Goal: Task Accomplishment & Management: Manage account settings

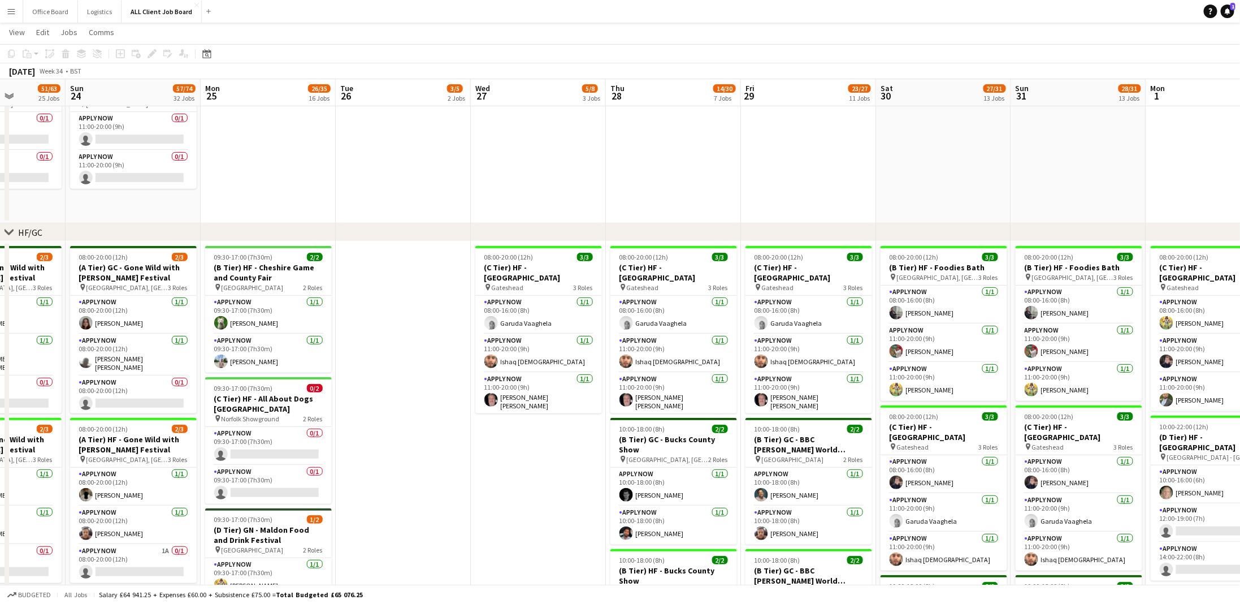
scroll to position [227, 0]
click at [564, 393] on app-card-role "APPLY NOW 1/1 11:00-20:00 (9h) John Paul Smith" at bounding box center [538, 395] width 127 height 42
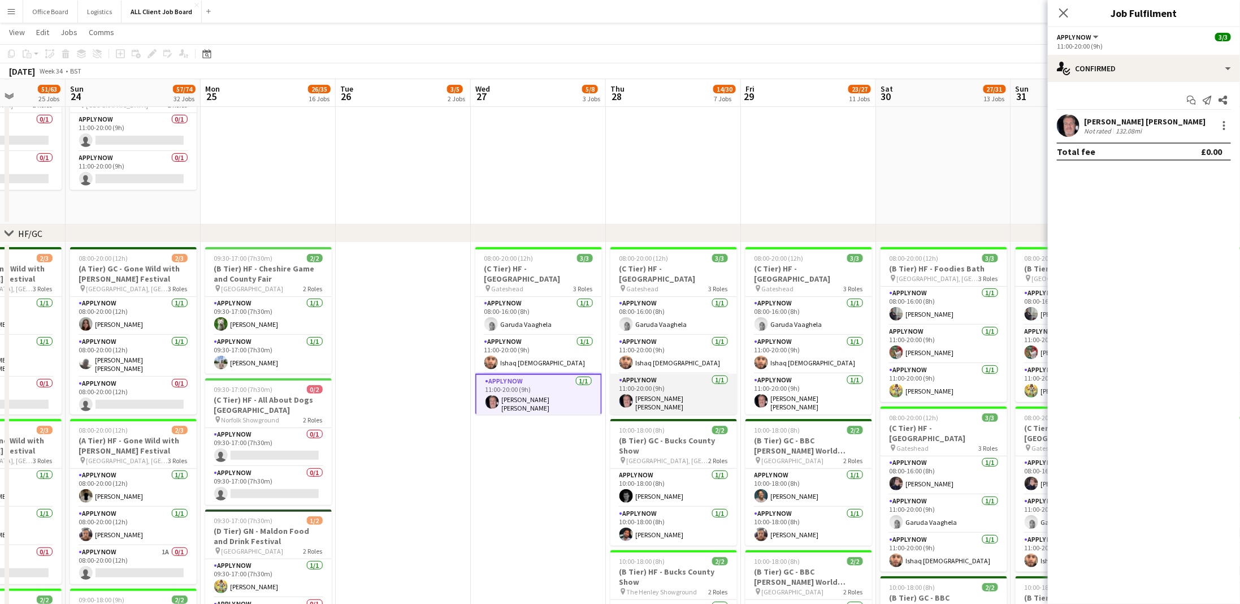
click at [657, 399] on app-card-role "APPLY NOW 1/1 11:00-20:00 (9h) John Paul Smith" at bounding box center [674, 395] width 127 height 42
click at [781, 391] on app-card-role "APPLY NOW 1/1 11:00-20:00 (9h) John Paul Smith" at bounding box center [809, 395] width 127 height 42
click at [1221, 127] on div at bounding box center [1225, 126] width 14 height 14
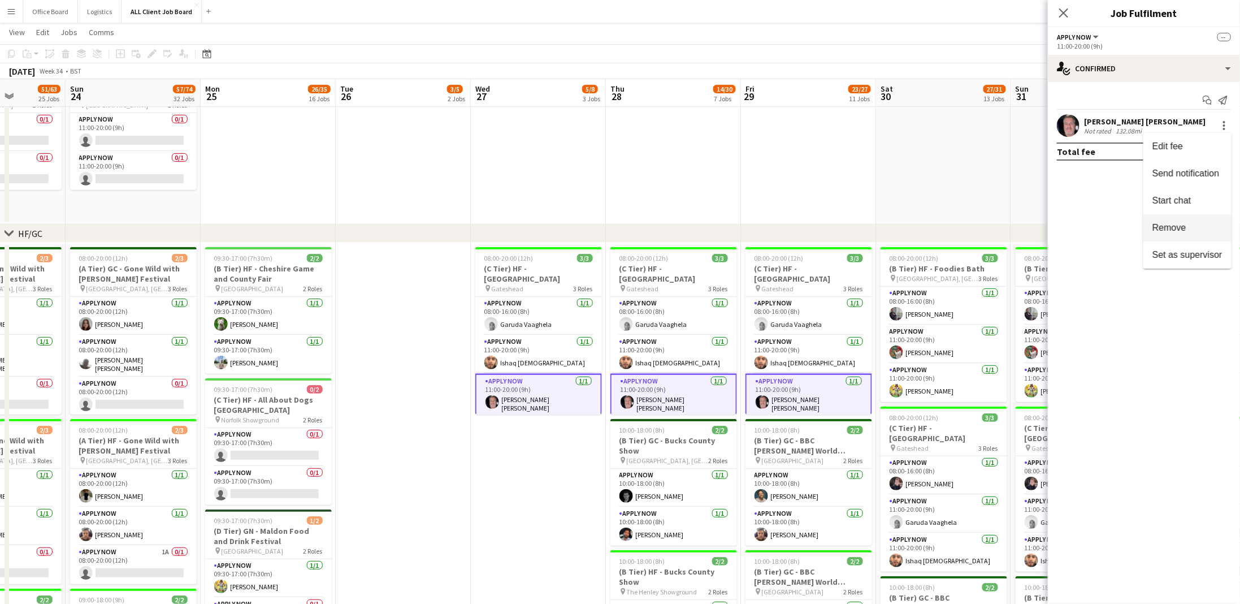
click at [1180, 218] on button "Remove" at bounding box center [1188, 227] width 88 height 27
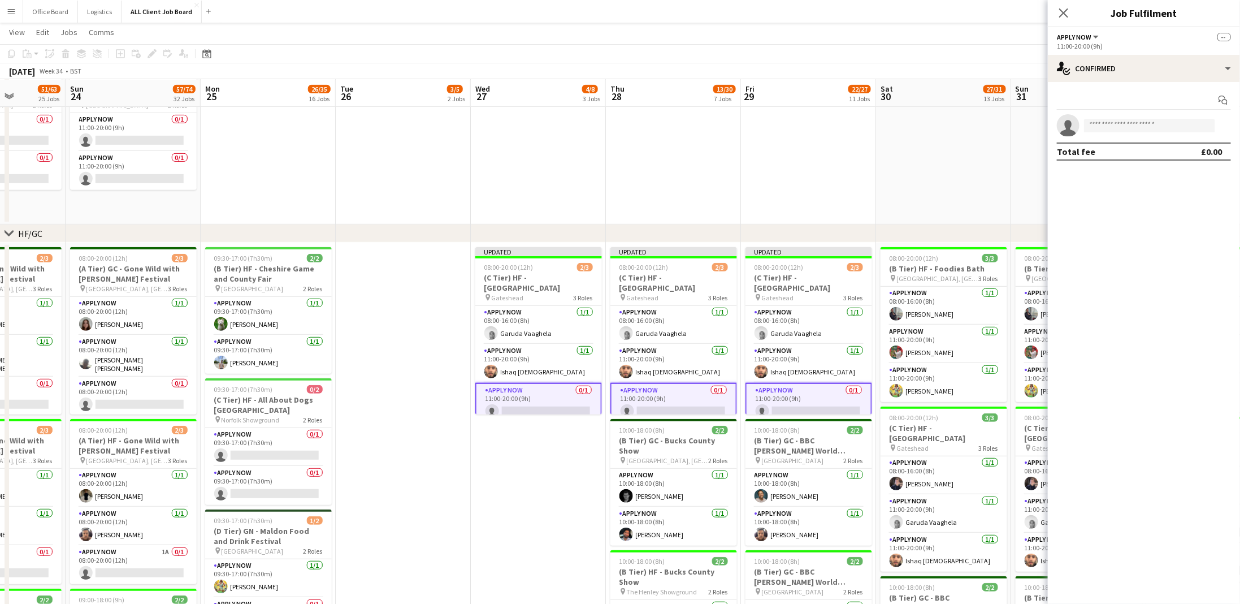
click at [880, 168] on app-date-cell "11:00-20:00 (9h) 0/2 Free Stand - Foodies: Bath pin Bath 2 Roles APPLY NOW 0/1 …" at bounding box center [943, 61] width 135 height 325
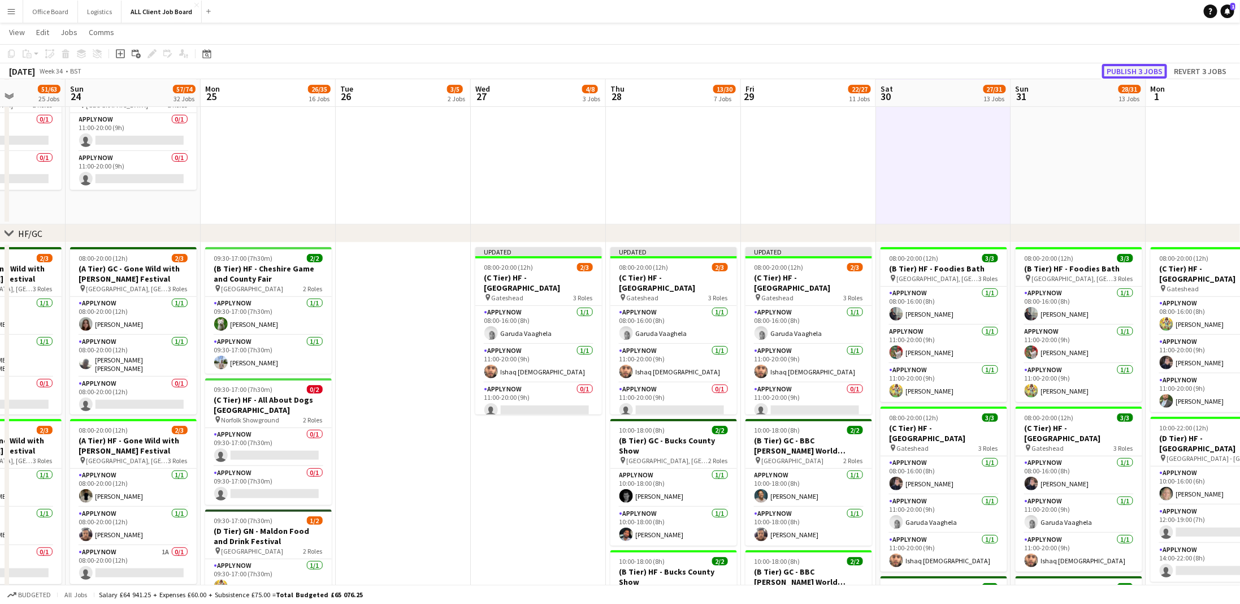
click at [1144, 72] on button "Publish 3 jobs" at bounding box center [1134, 71] width 65 height 15
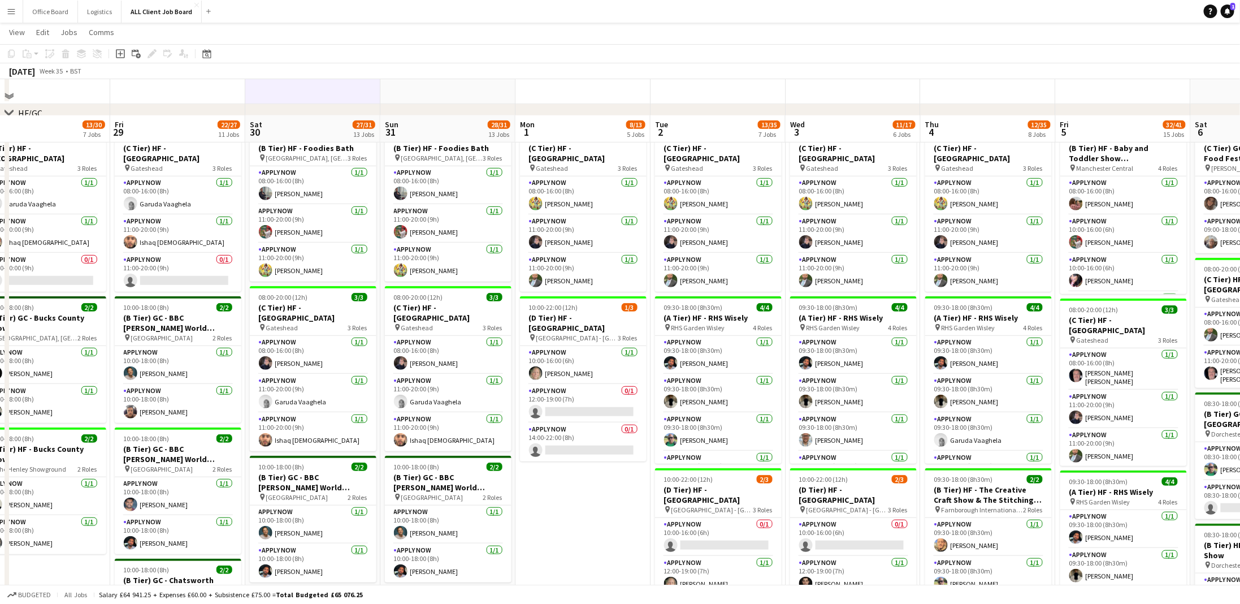
scroll to position [383, 0]
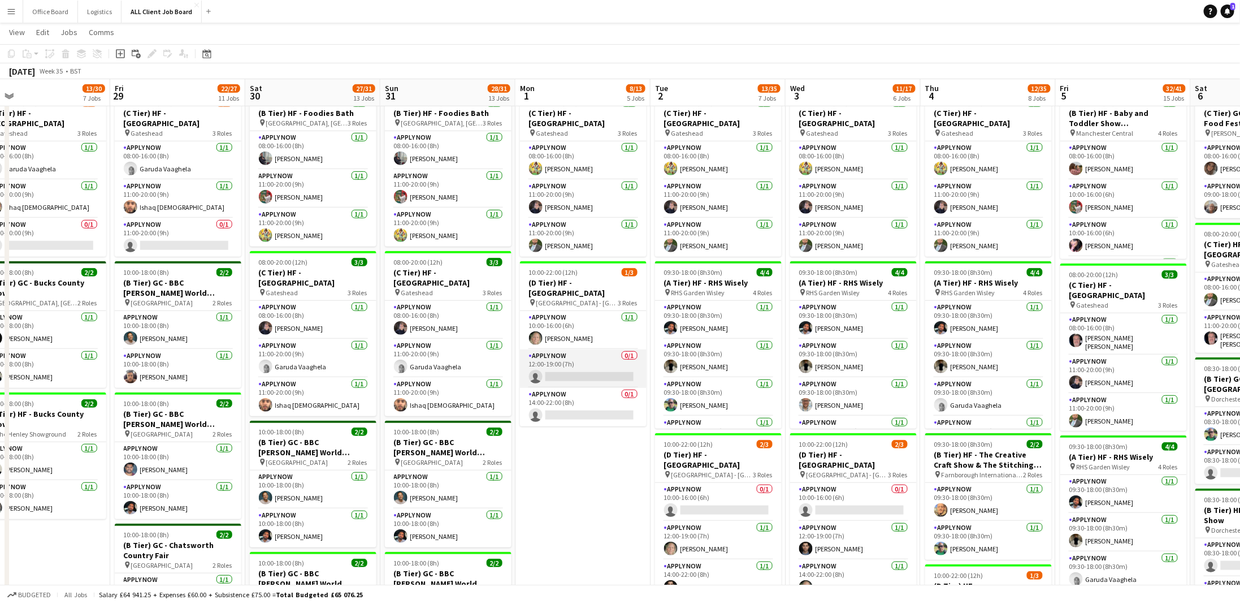
click at [593, 369] on app-card-role "APPLY NOW 0/1 12:00-19:00 (7h) single-neutral-actions" at bounding box center [583, 368] width 127 height 38
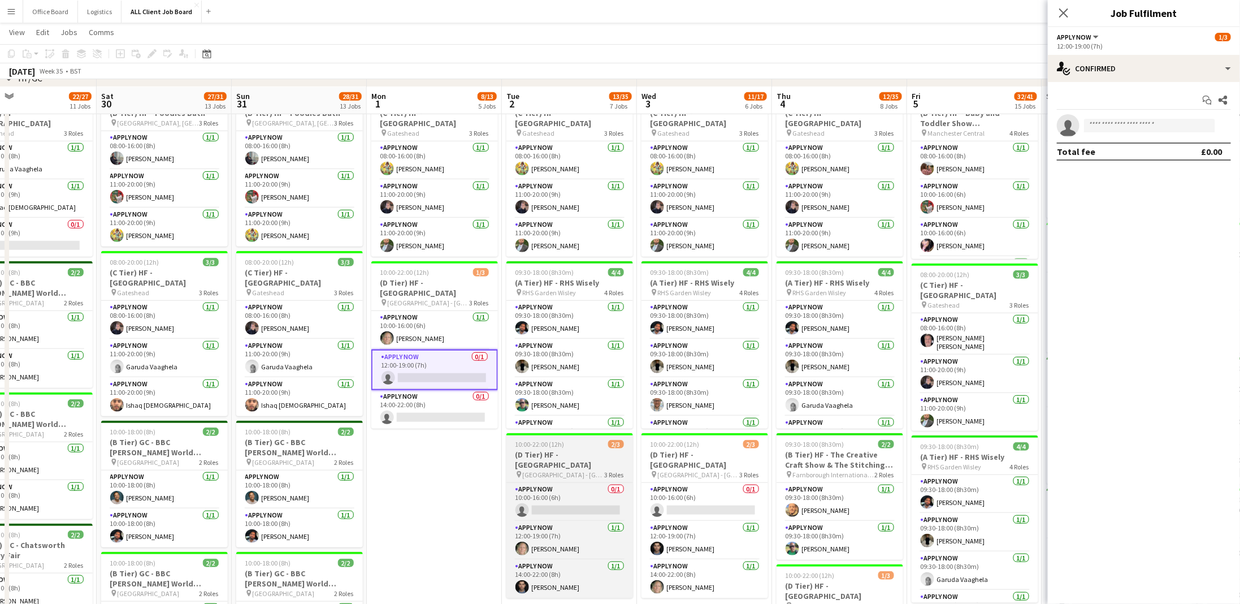
scroll to position [501, 0]
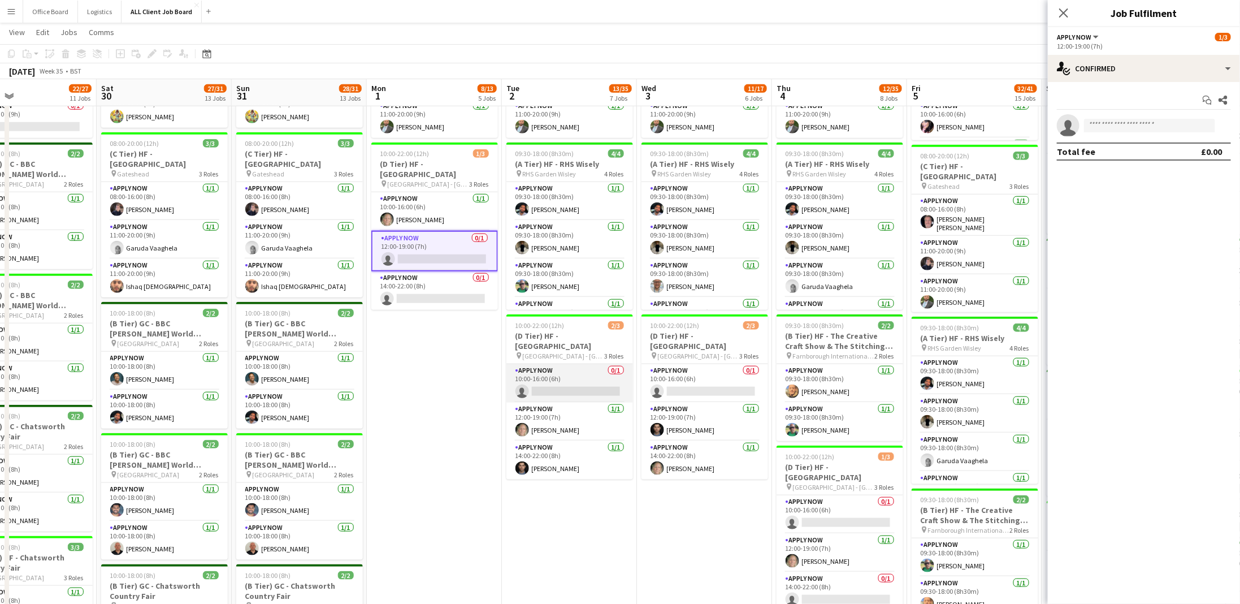
click at [591, 383] on app-card-role "APPLY NOW 0/1 10:00-16:00 (6h) single-neutral-actions" at bounding box center [570, 383] width 127 height 38
click at [677, 382] on app-card-role "APPLY NOW 0/1 10:00-16:00 (6h) single-neutral-actions" at bounding box center [705, 383] width 127 height 38
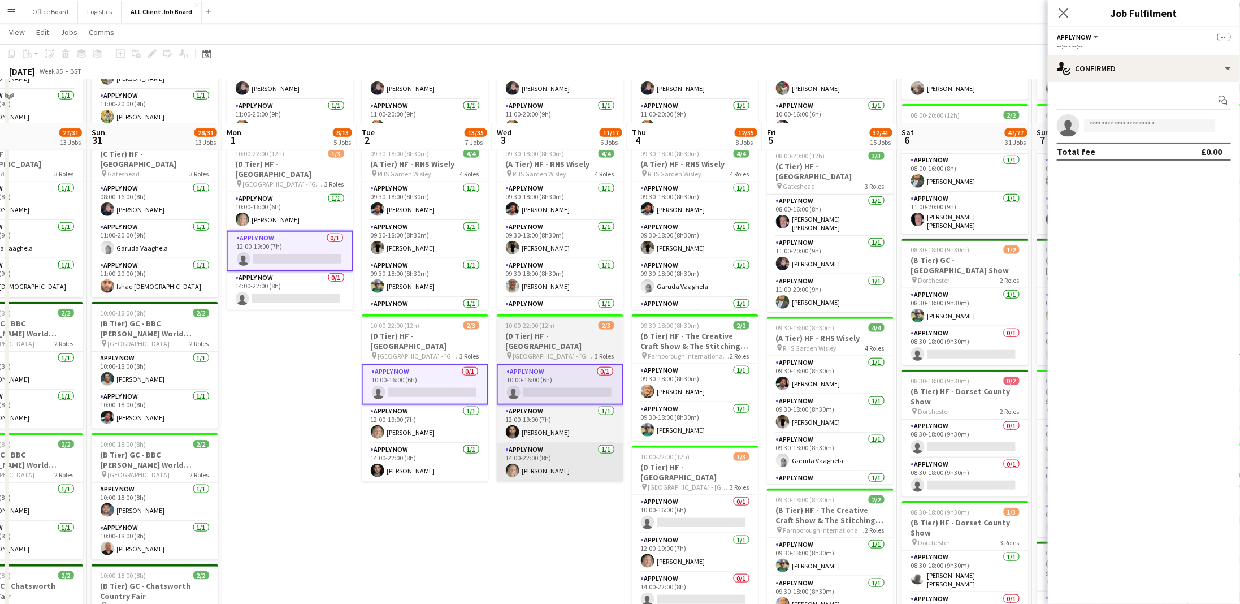
scroll to position [592, 0]
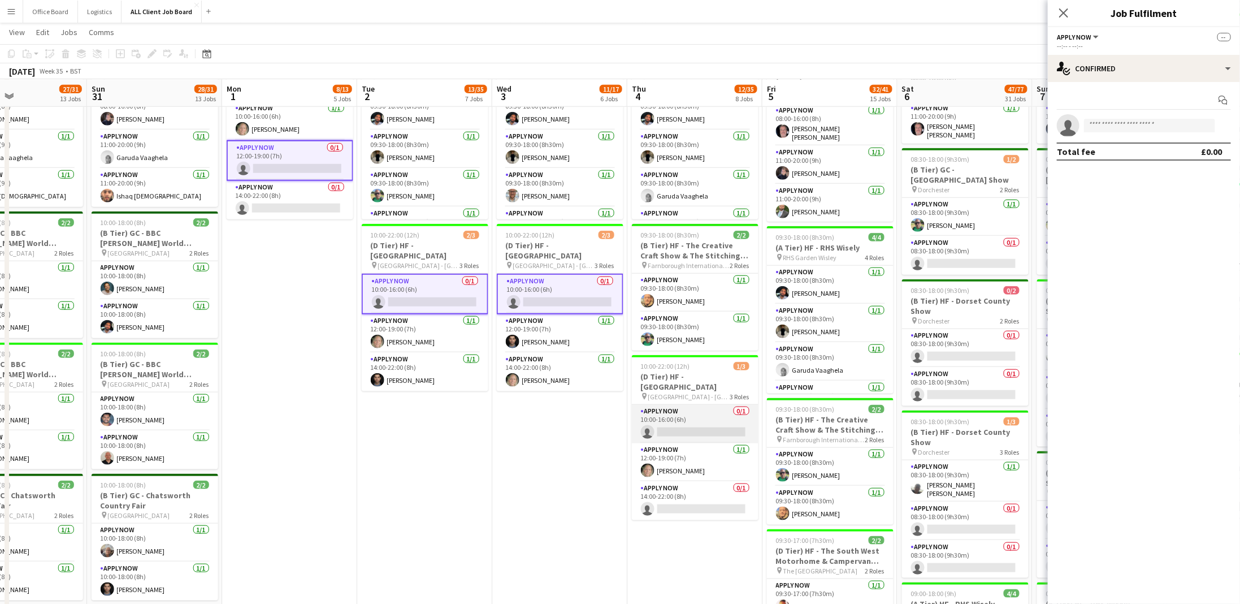
click at [700, 429] on app-card-role "APPLY NOW 0/1 10:00-16:00 (6h) single-neutral-actions" at bounding box center [695, 424] width 127 height 38
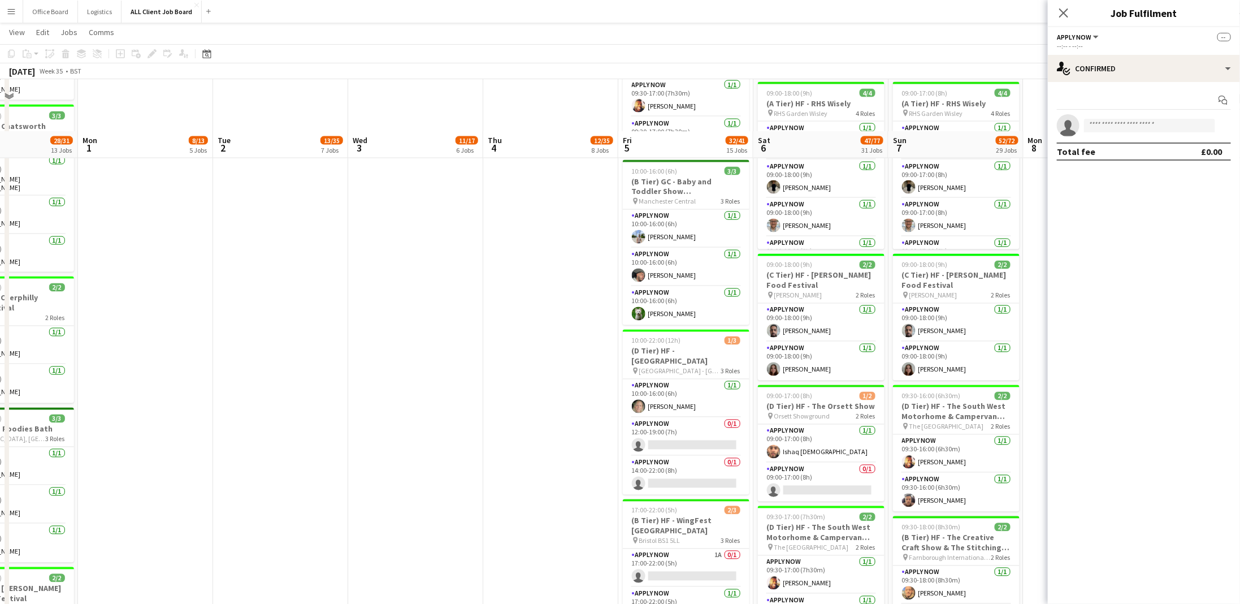
scroll to position [1187, 0]
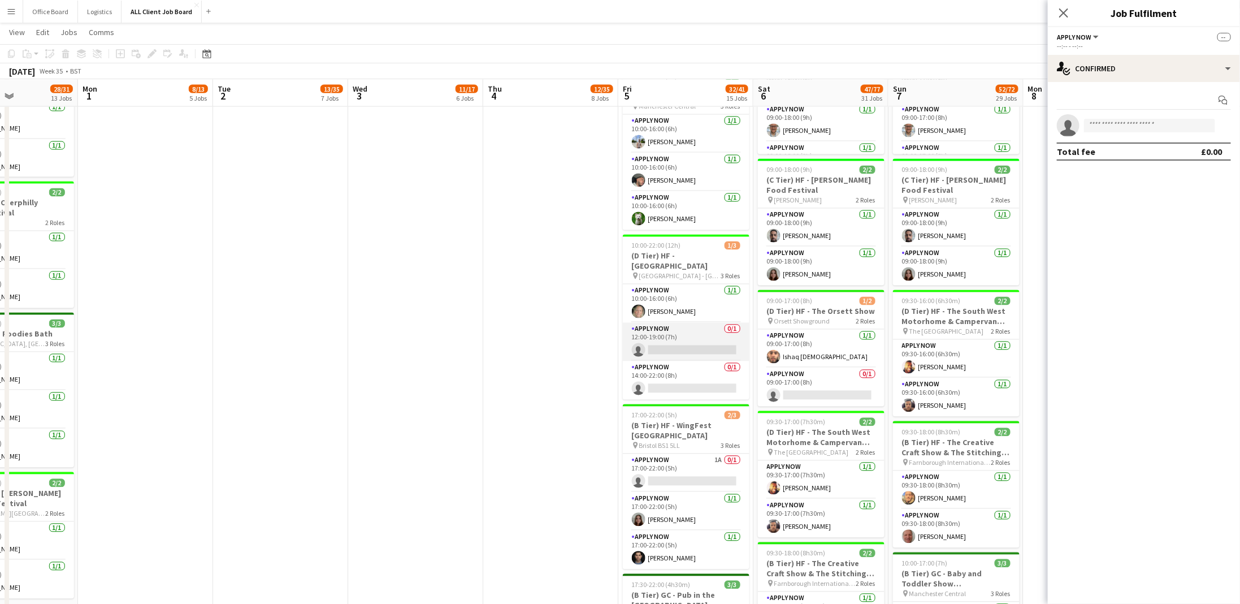
click at [682, 347] on app-card-role "APPLY NOW 0/1 12:00-19:00 (7h) single-neutral-actions" at bounding box center [686, 342] width 127 height 38
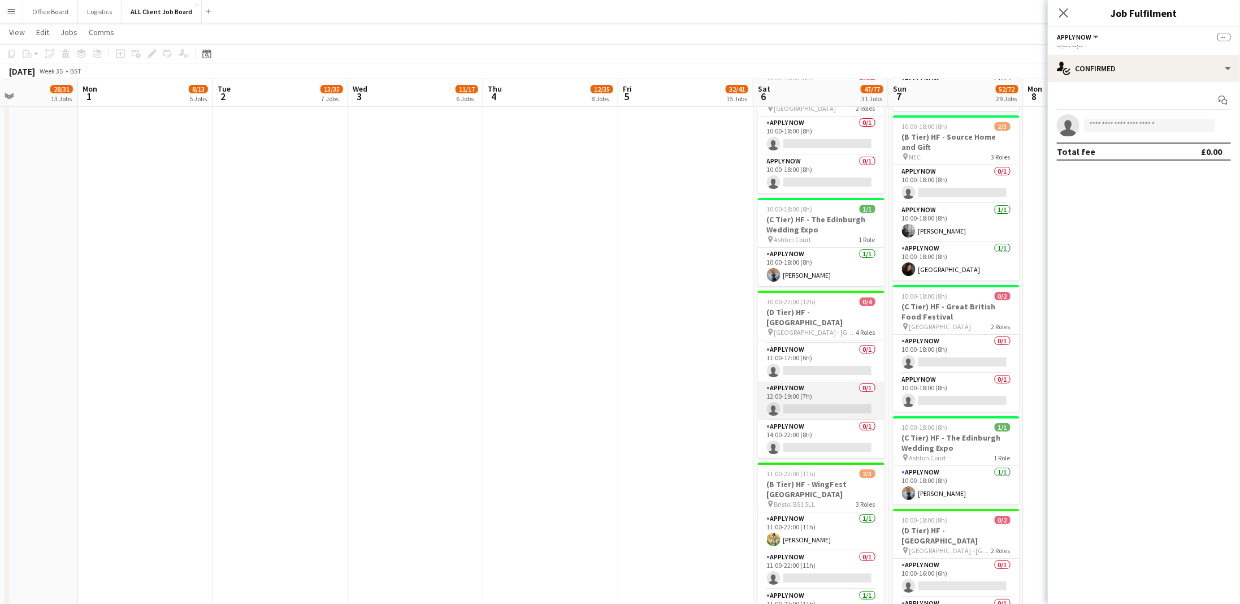
scroll to position [0, 0]
click at [808, 353] on app-card-role "APPLY NOW 0/1 10:00-16:00 (6h) single-neutral-actions" at bounding box center [821, 359] width 127 height 38
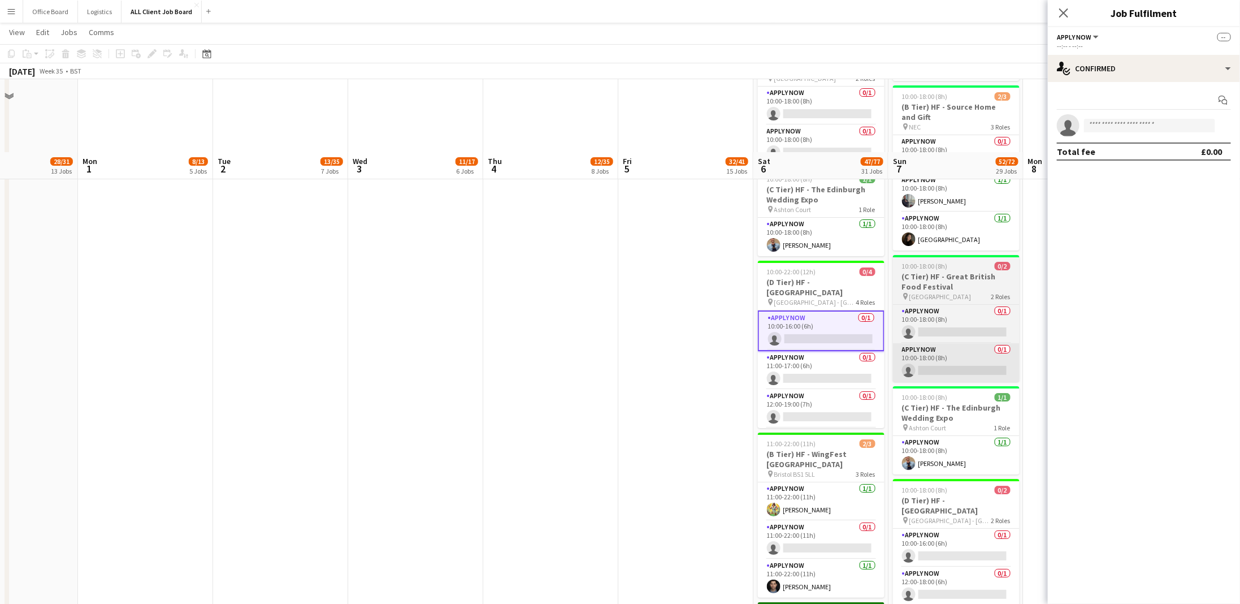
scroll to position [2375, 0]
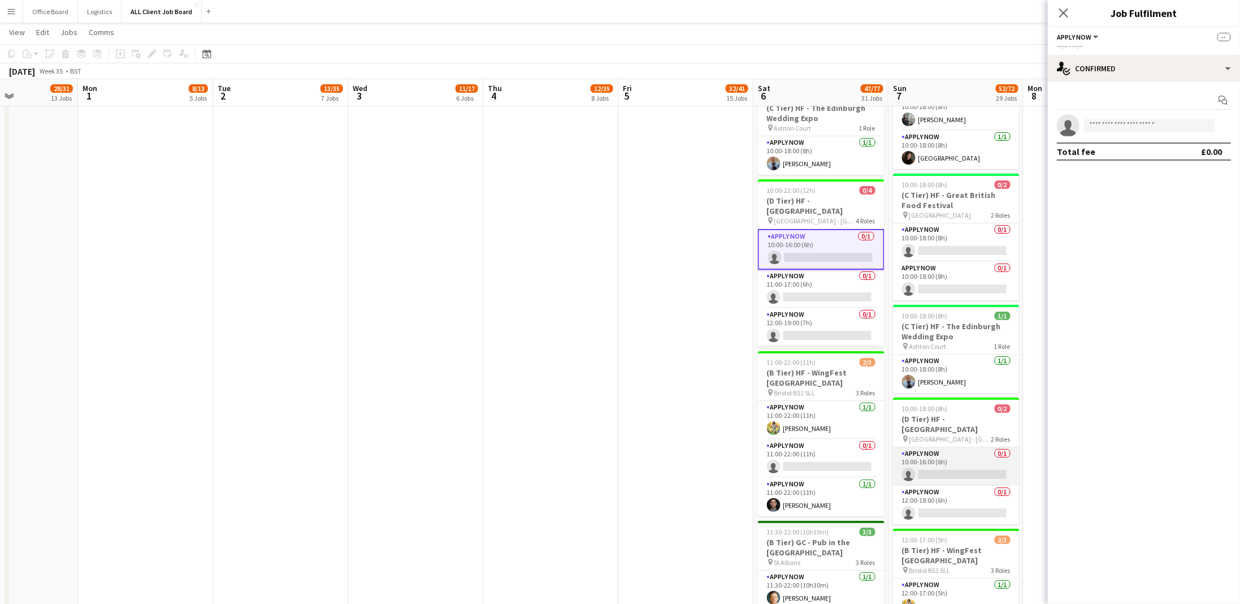
click at [950, 457] on app-card-role "APPLY NOW 0/1 10:00-16:00 (6h) single-neutral-actions" at bounding box center [956, 466] width 127 height 38
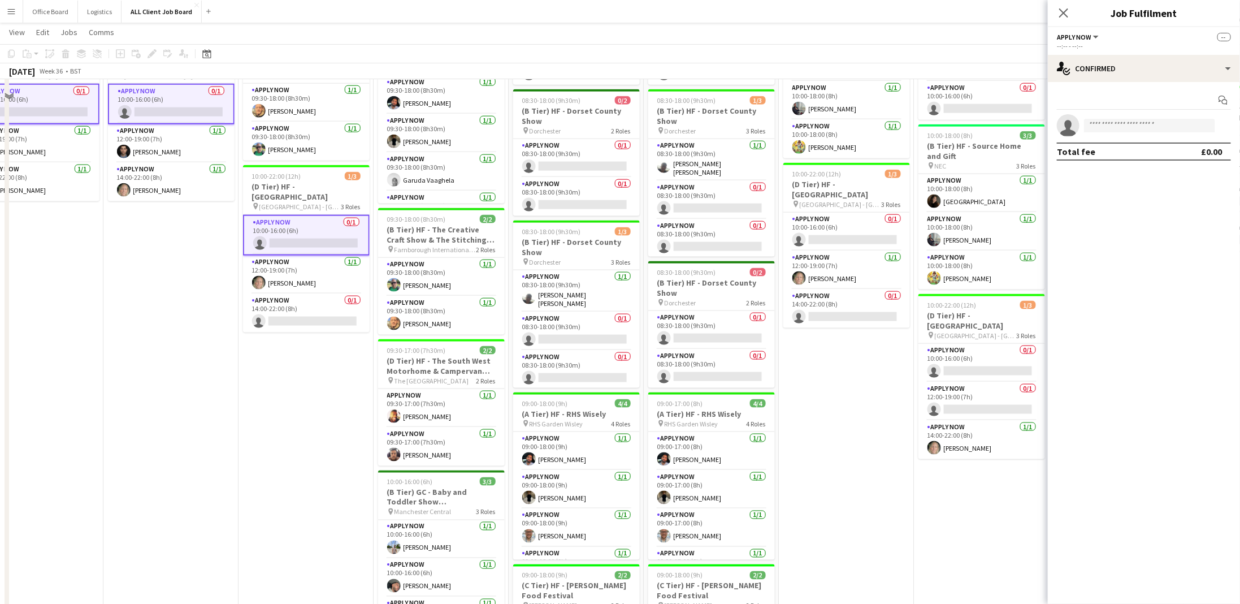
scroll to position [700, 0]
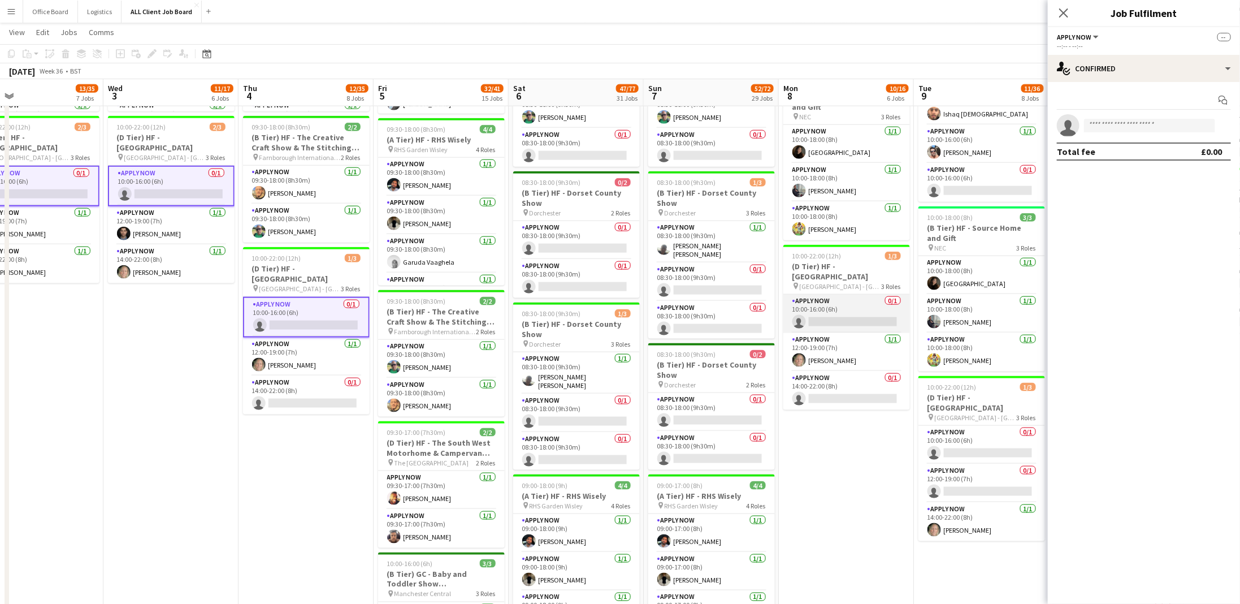
click at [833, 311] on app-card-role "APPLY NOW 0/1 10:00-16:00 (6h) single-neutral-actions" at bounding box center [847, 314] width 127 height 38
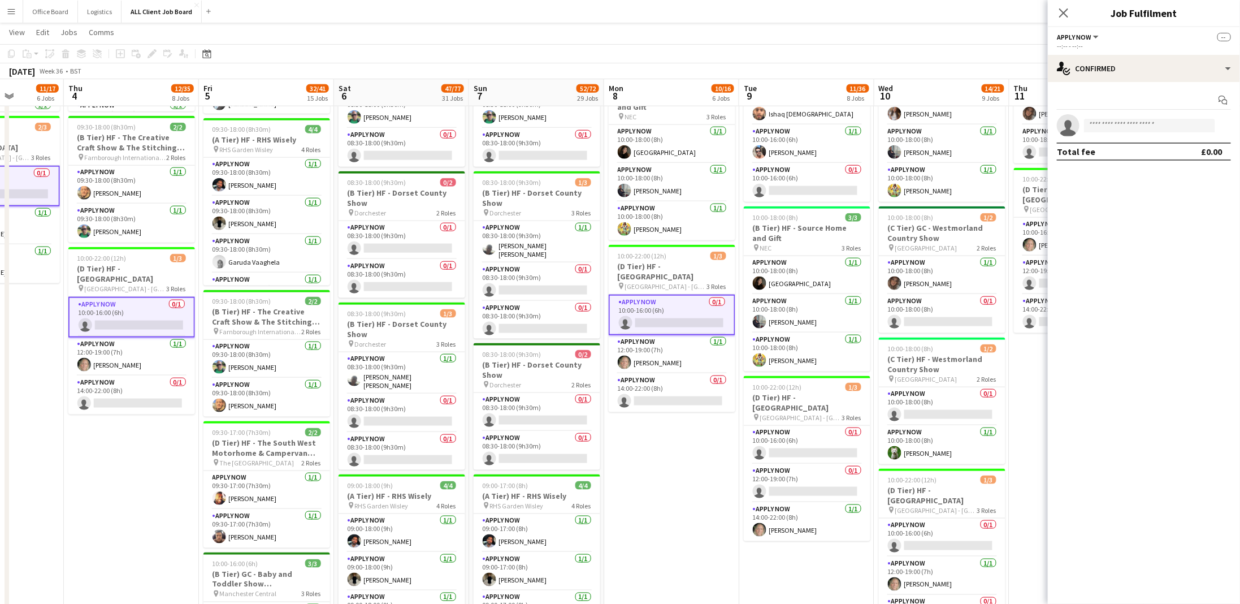
scroll to position [0, 475]
click at [788, 451] on app-card-role "APPLY NOW 0/1 10:00-16:00 (6h) single-neutral-actions" at bounding box center [808, 445] width 127 height 38
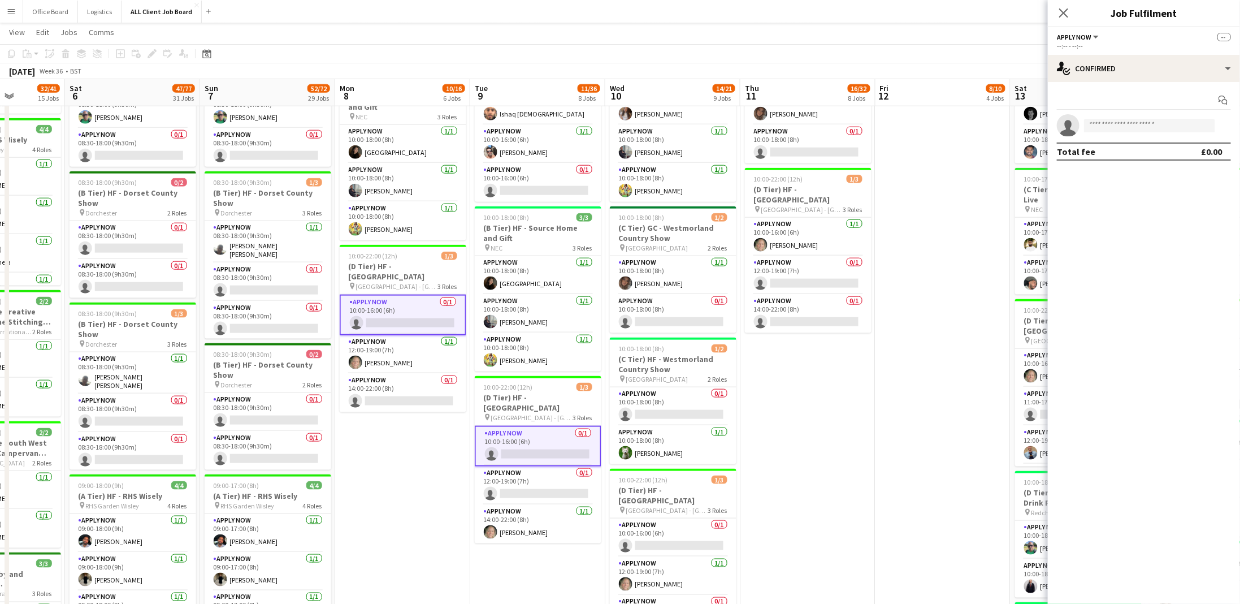
scroll to position [0, 413]
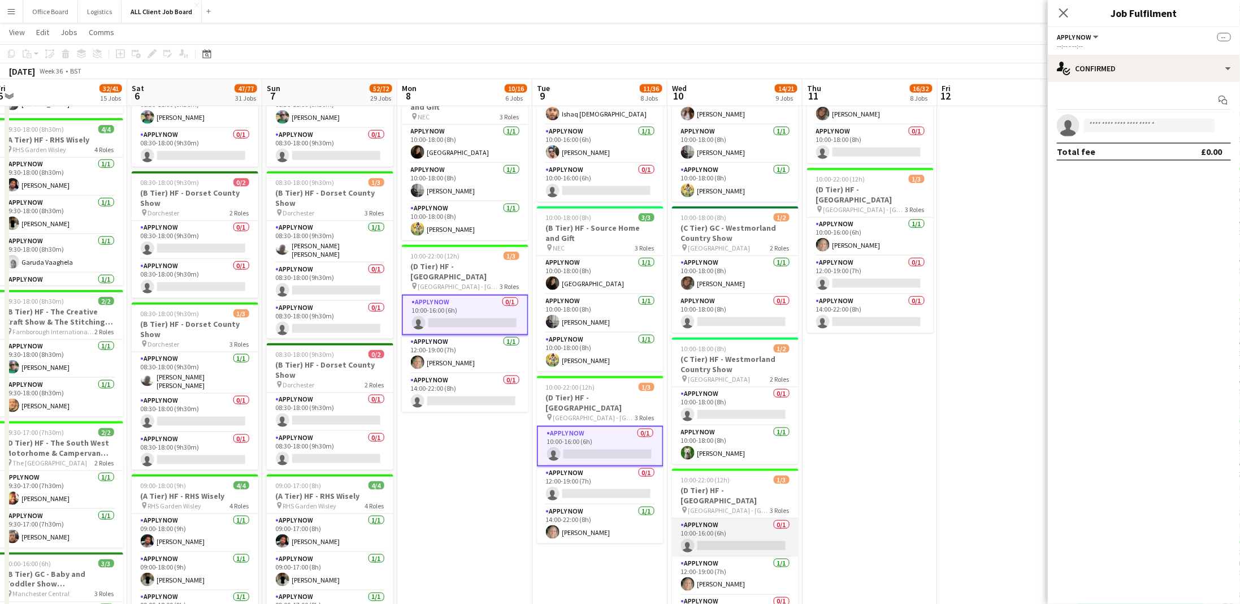
click at [746, 530] on app-card-role "APPLY NOW 0/1 10:00-16:00 (6h) single-neutral-actions" at bounding box center [735, 537] width 127 height 38
click at [884, 274] on app-card-role "APPLY NOW 0/1 12:00-19:00 (7h) single-neutral-actions" at bounding box center [870, 275] width 127 height 38
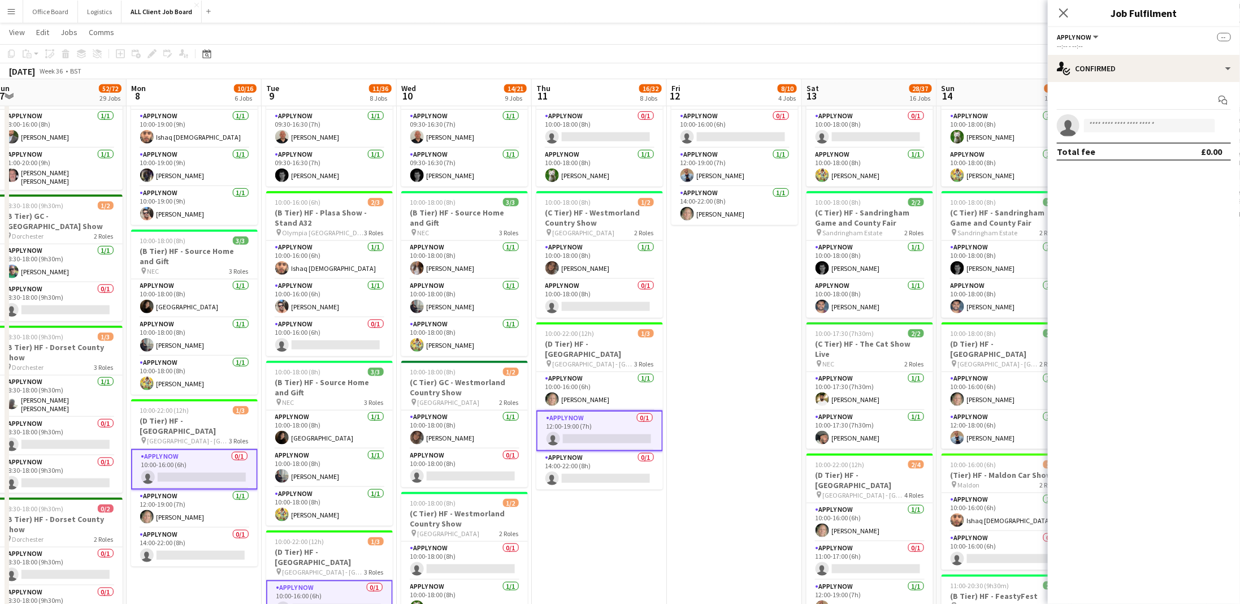
scroll to position [0, 340]
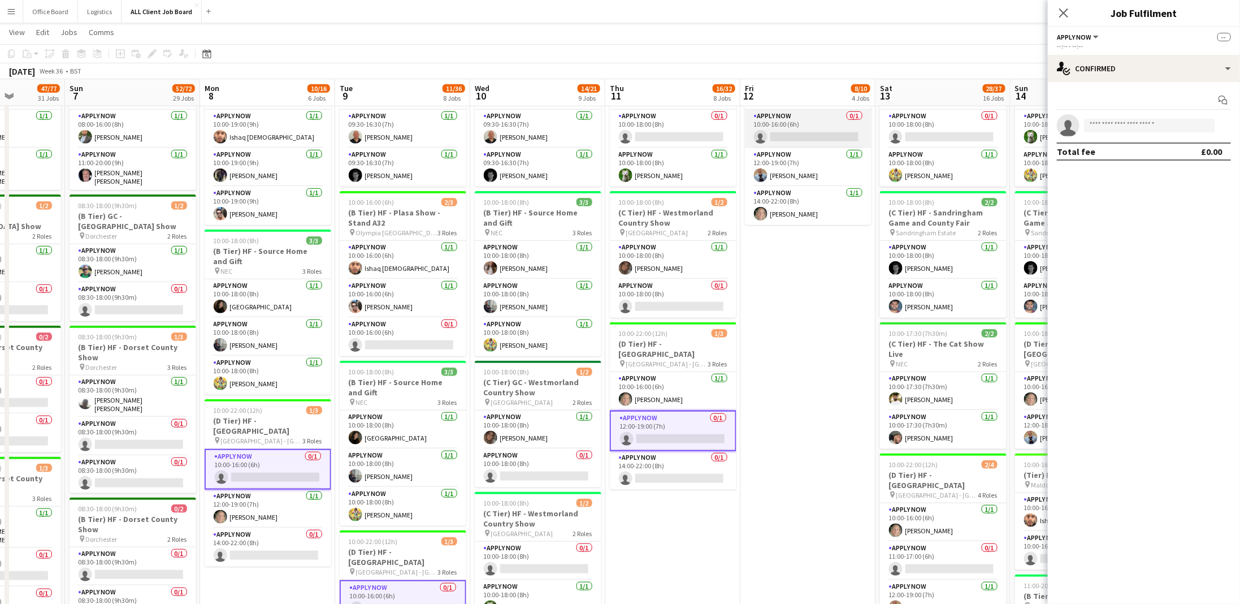
click at [790, 137] on app-card-role "APPLY NOW 0/1 10:00-16:00 (6h) single-neutral-actions" at bounding box center [808, 129] width 127 height 38
click at [1141, 123] on input at bounding box center [1149, 126] width 131 height 14
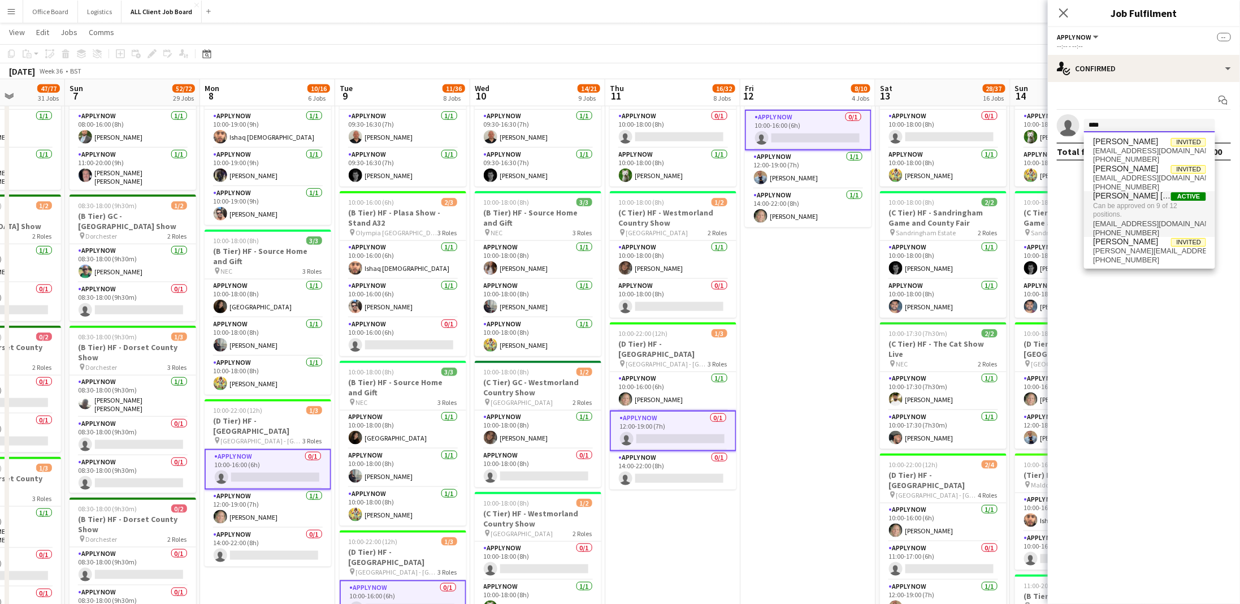
type input "****"
click at [1164, 197] on span "John Paul Smith Active" at bounding box center [1149, 196] width 113 height 10
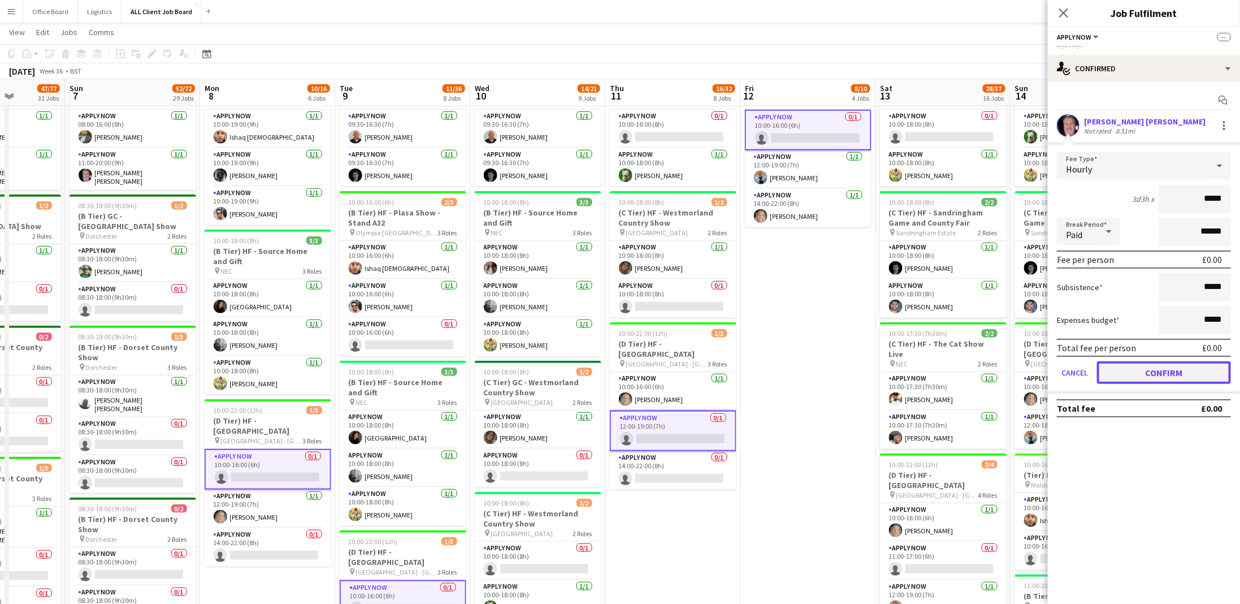
click at [1163, 367] on button "Confirm" at bounding box center [1164, 372] width 134 height 23
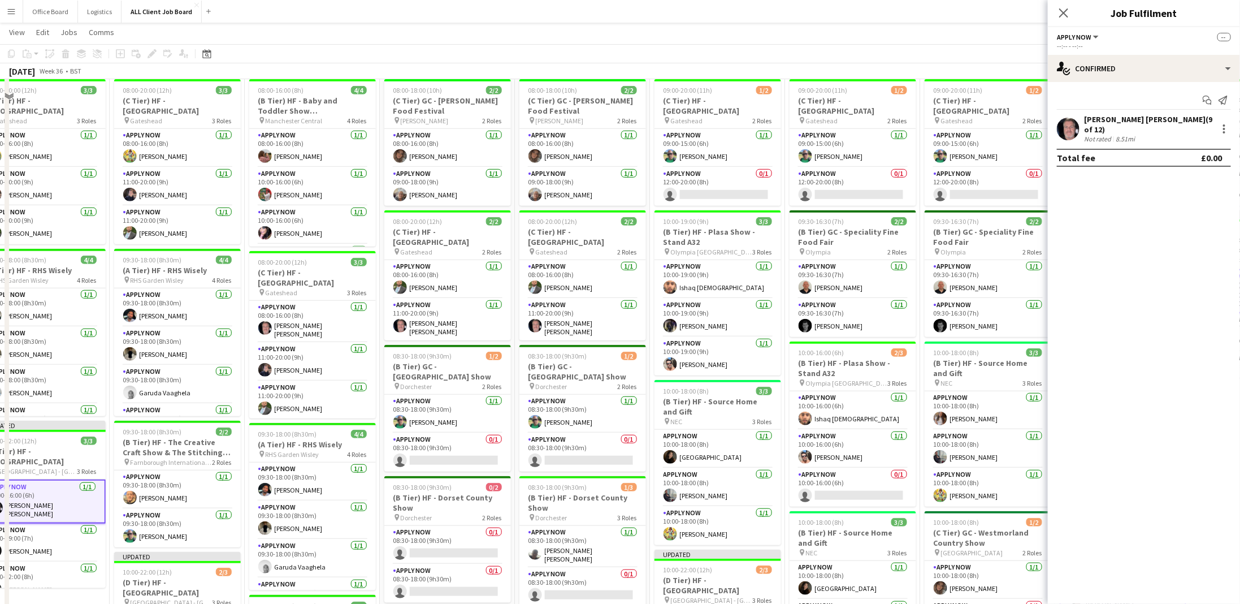
scroll to position [348, 0]
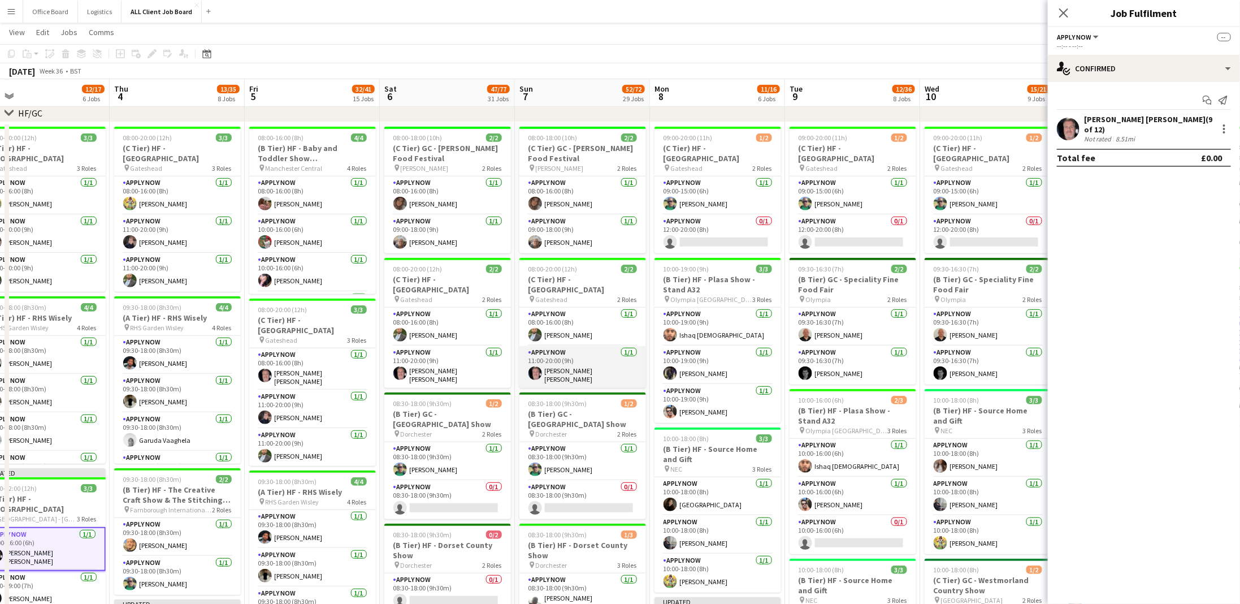
click at [582, 363] on app-card-role "APPLY NOW 1/1 11:00-20:00 (9h) John Paul Smith" at bounding box center [583, 367] width 127 height 42
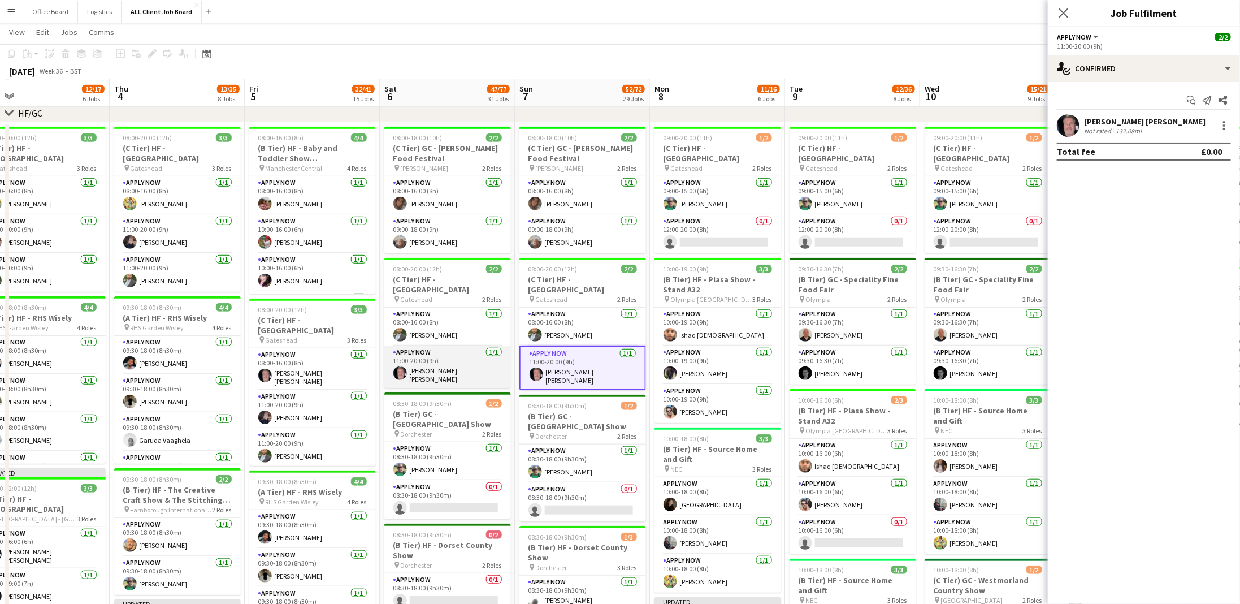
click at [477, 367] on app-card-role "APPLY NOW 1/1 11:00-20:00 (9h) John Paul Smith" at bounding box center [447, 367] width 127 height 42
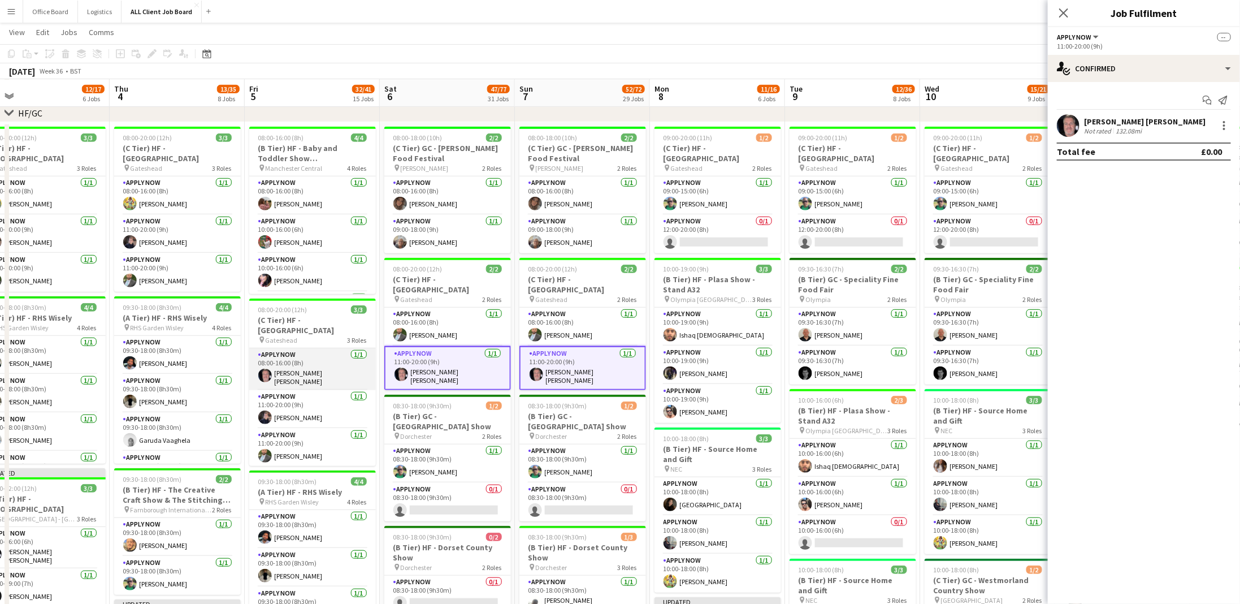
click at [309, 356] on app-card-role "APPLY NOW 1/1 08:00-16:00 (8h) John Paul Smith" at bounding box center [312, 369] width 127 height 42
click at [1227, 125] on div at bounding box center [1225, 126] width 14 height 14
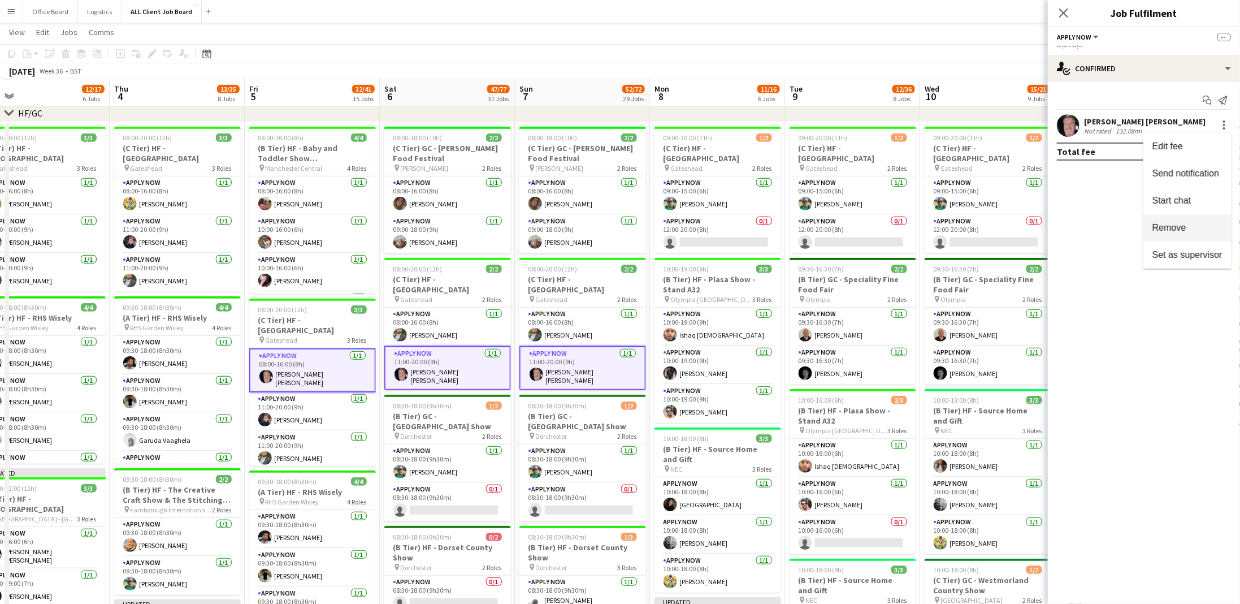
click at [1176, 223] on span "Remove" at bounding box center [1170, 228] width 34 height 10
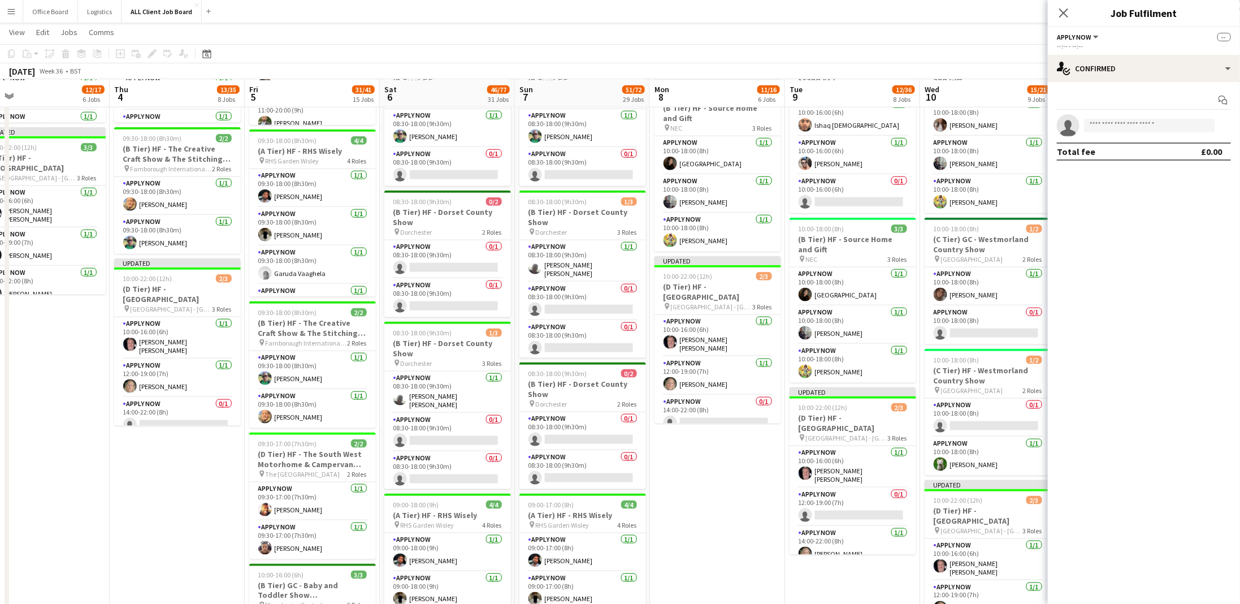
scroll to position [690, 0]
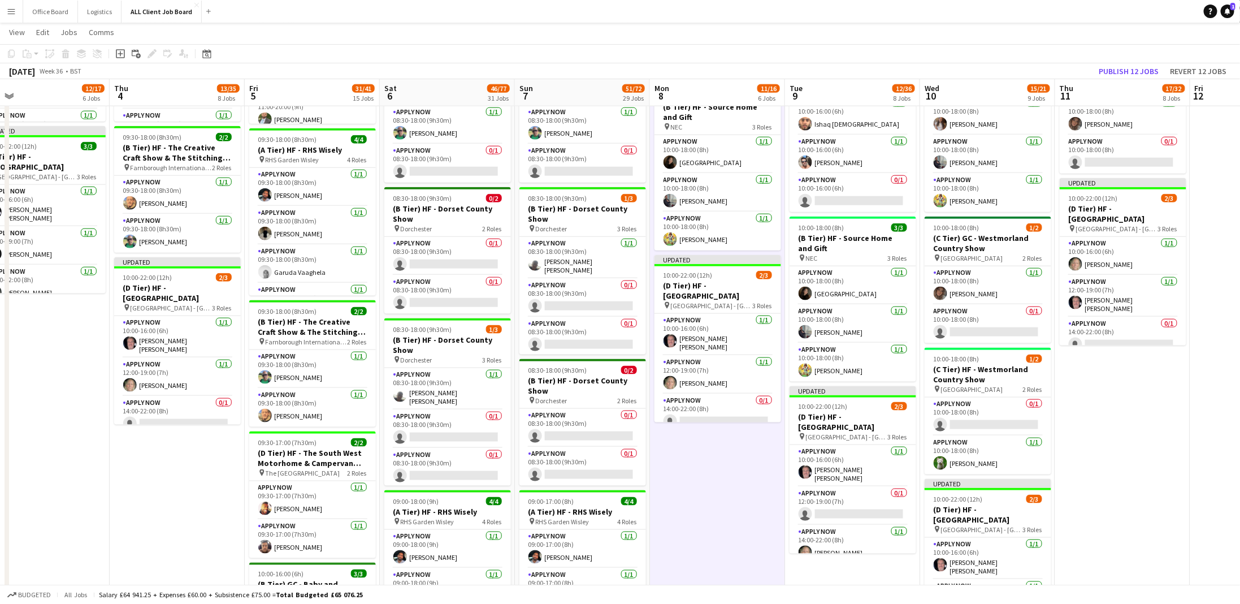
scroll to position [0, 296]
click at [1126, 66] on button "Publish 12 jobs" at bounding box center [1128, 71] width 69 height 15
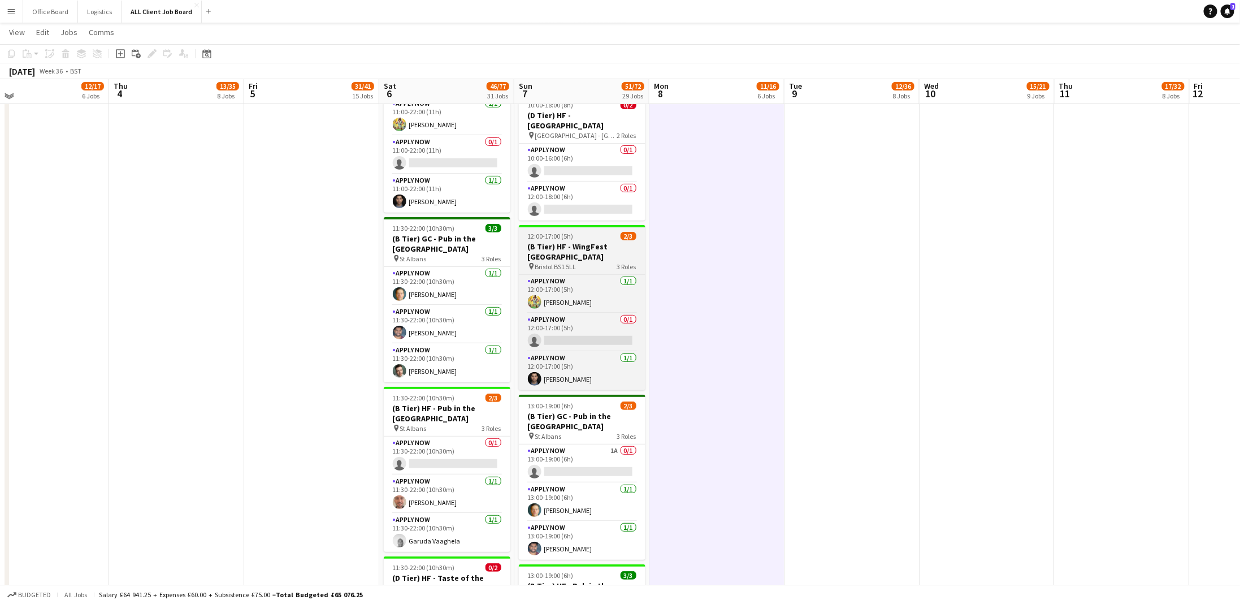
scroll to position [2573, 0]
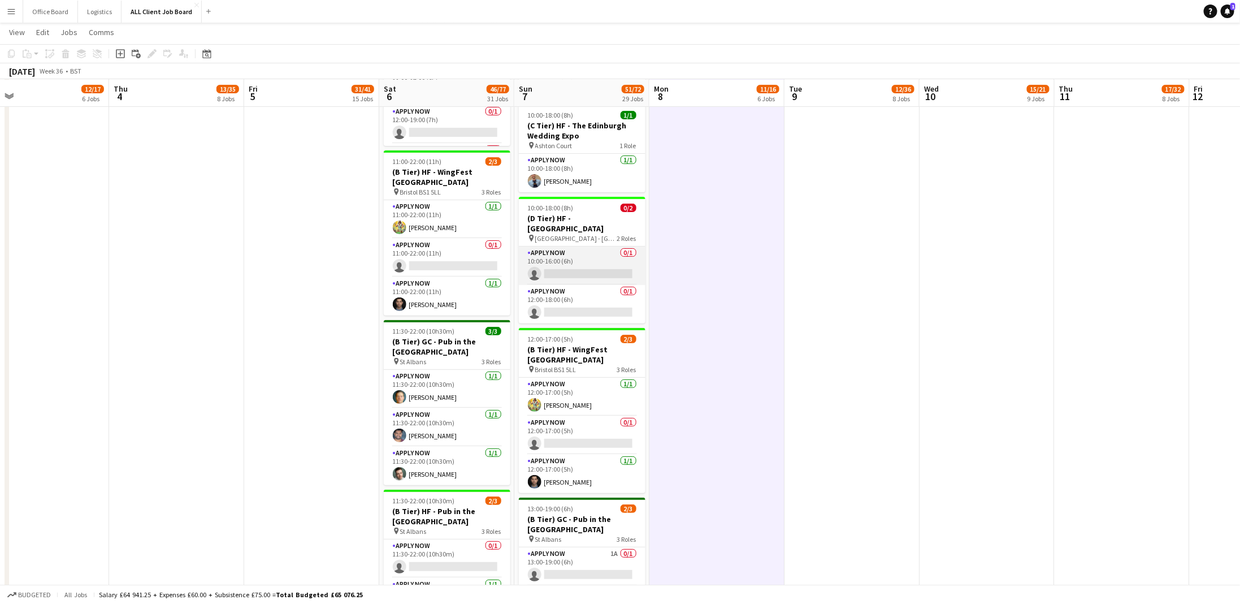
click at [559, 262] on app-card-role "APPLY NOW 0/1 10:00-16:00 (6h) single-neutral-actions" at bounding box center [582, 265] width 127 height 38
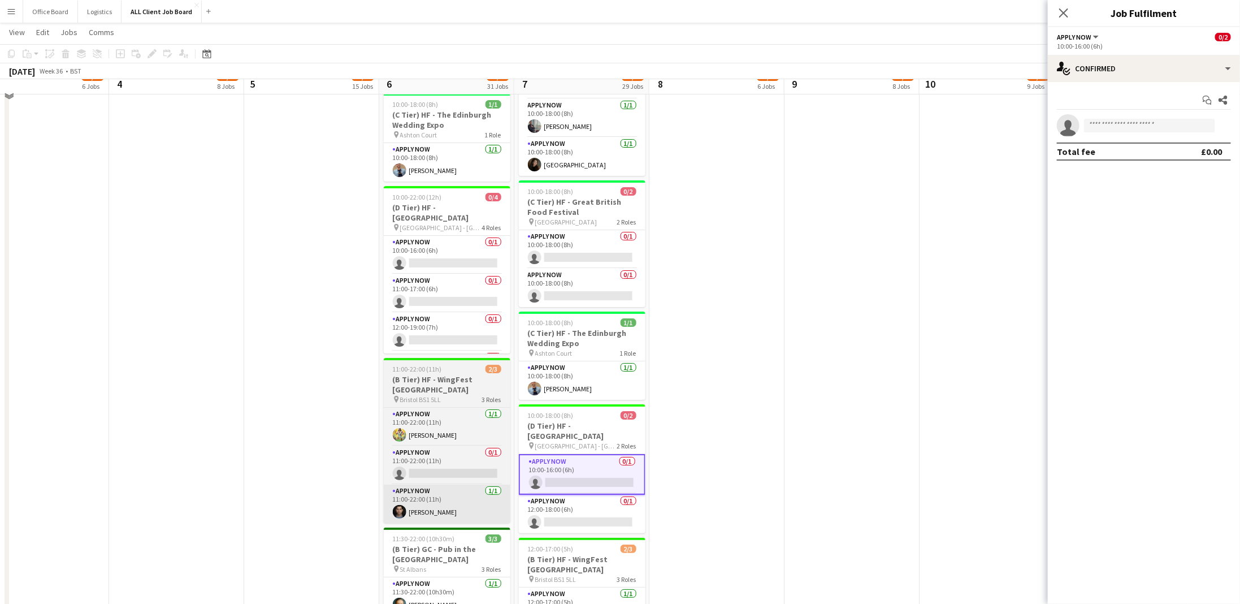
scroll to position [2349, 0]
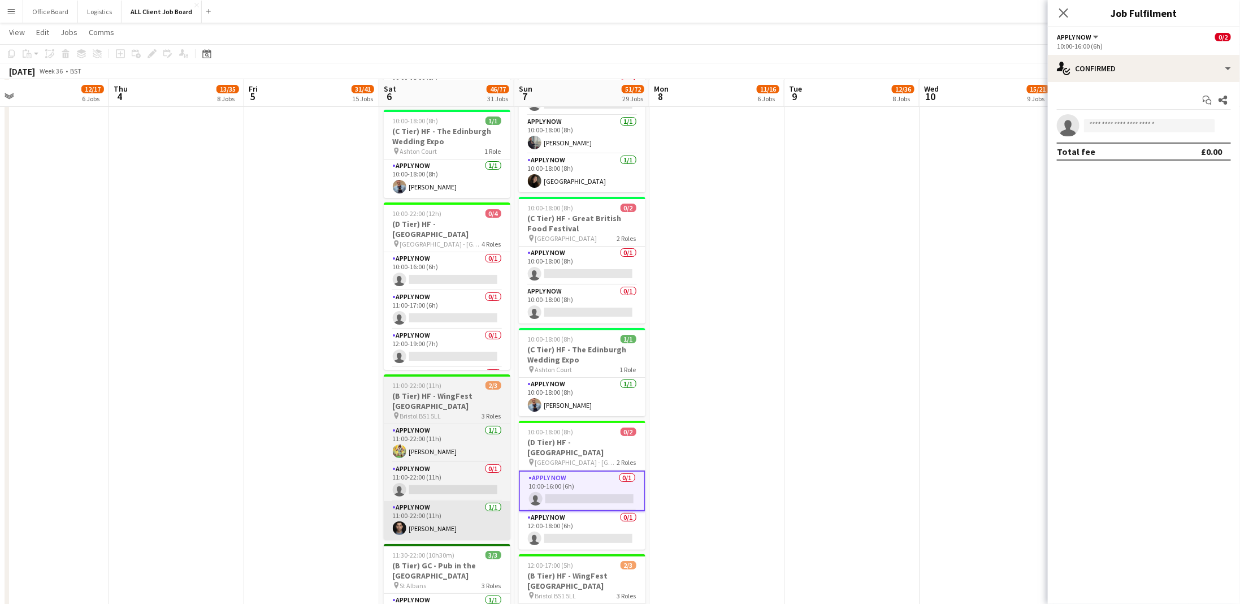
click at [420, 266] on app-card-role "APPLY NOW 0/1 10:00-16:00 (6h) single-neutral-actions" at bounding box center [447, 271] width 127 height 38
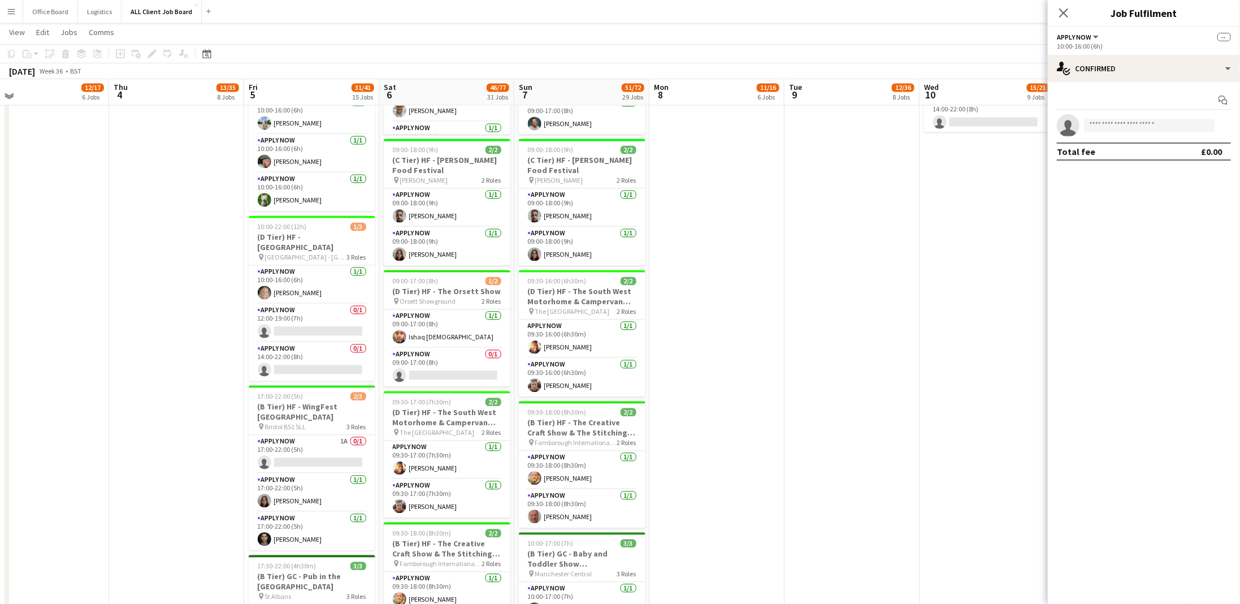
scroll to position [1202, 0]
click at [293, 328] on app-card-role "APPLY NOW 0/1 12:00-19:00 (7h) single-neutral-actions" at bounding box center [312, 324] width 127 height 38
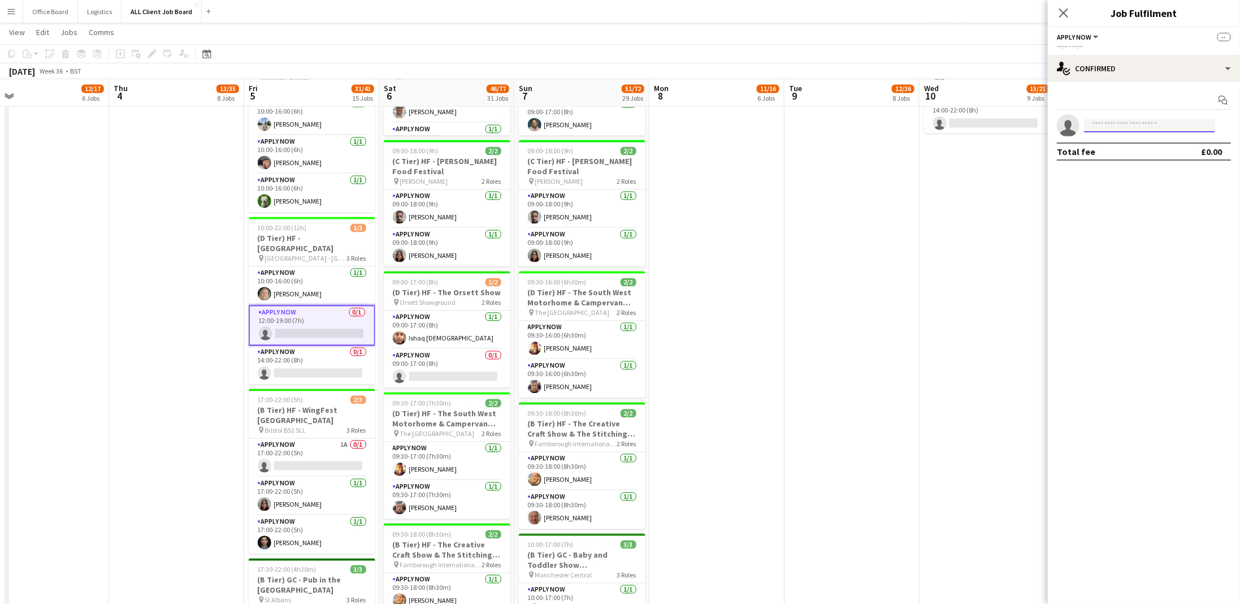
click at [1192, 127] on input at bounding box center [1149, 126] width 131 height 14
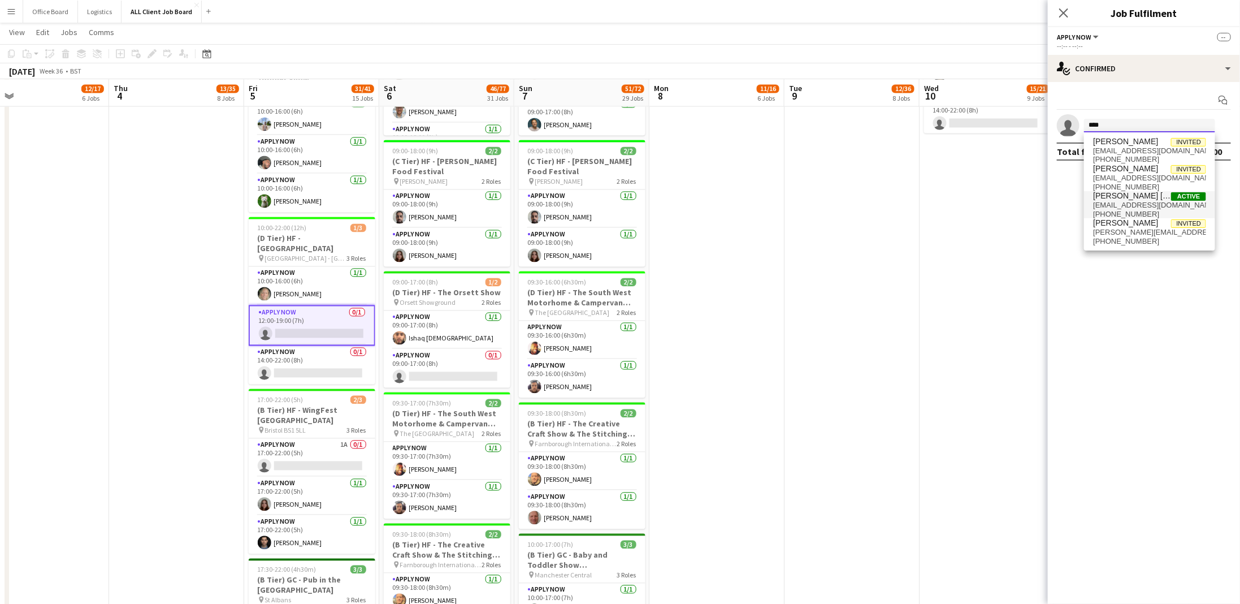
type input "****"
click at [1152, 205] on span "jps270280@aol.com" at bounding box center [1149, 205] width 113 height 9
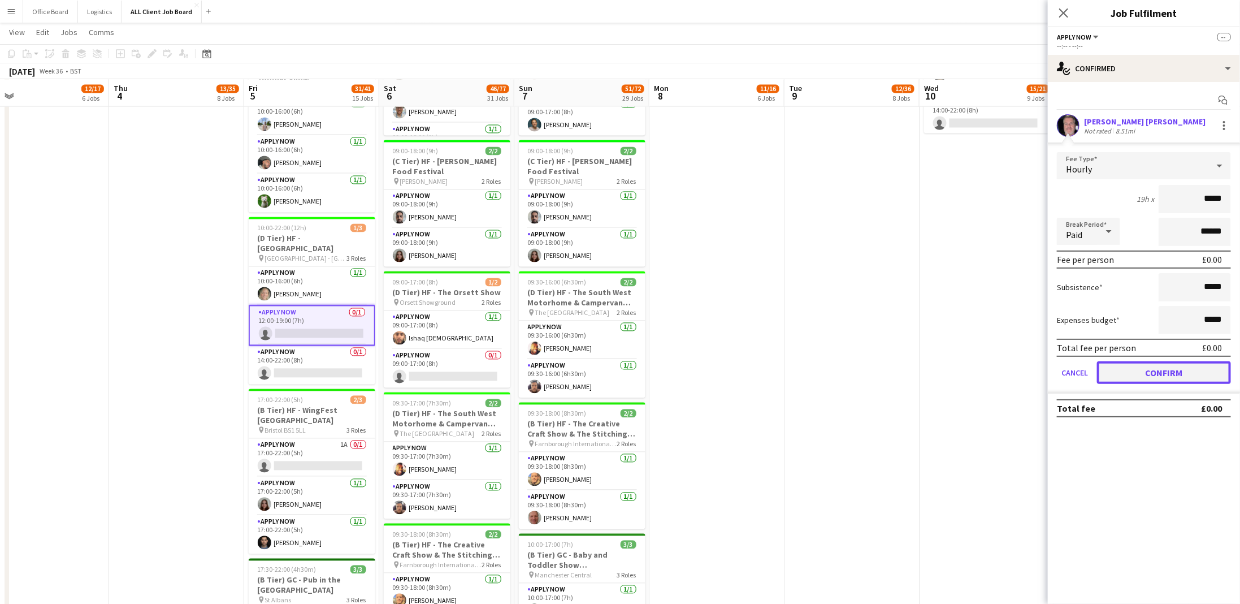
click at [1140, 364] on button "Confirm" at bounding box center [1164, 372] width 134 height 23
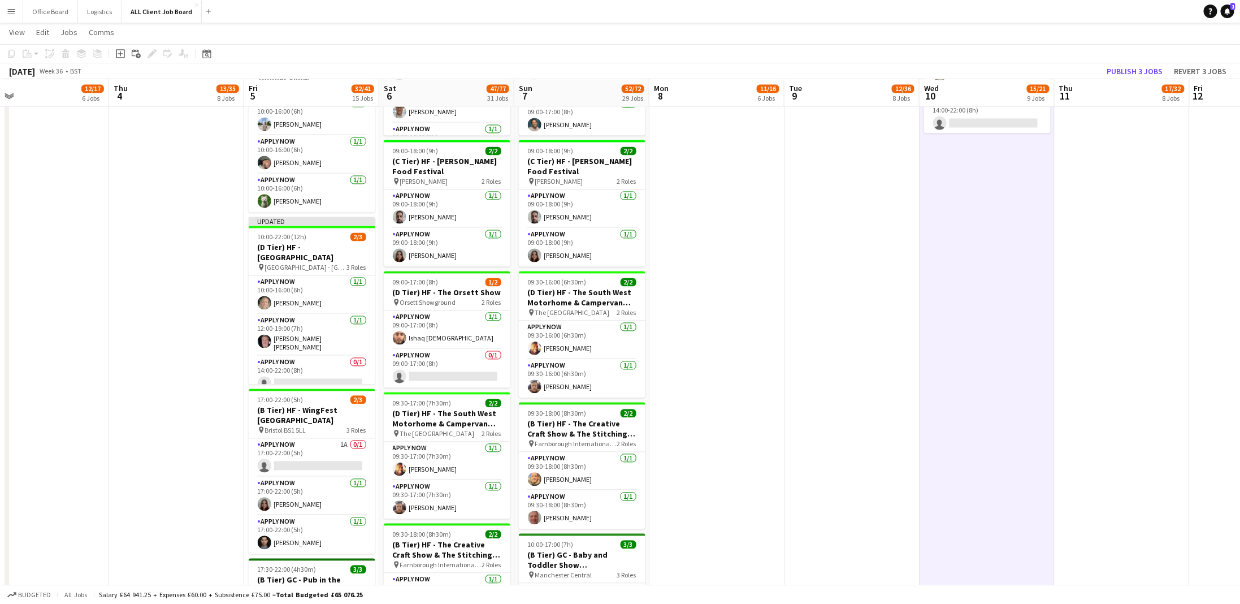
click at [1135, 79] on div "September 2025 Week 36 • BST Publish 3 jobs Revert 3 jobs" at bounding box center [620, 71] width 1240 height 16
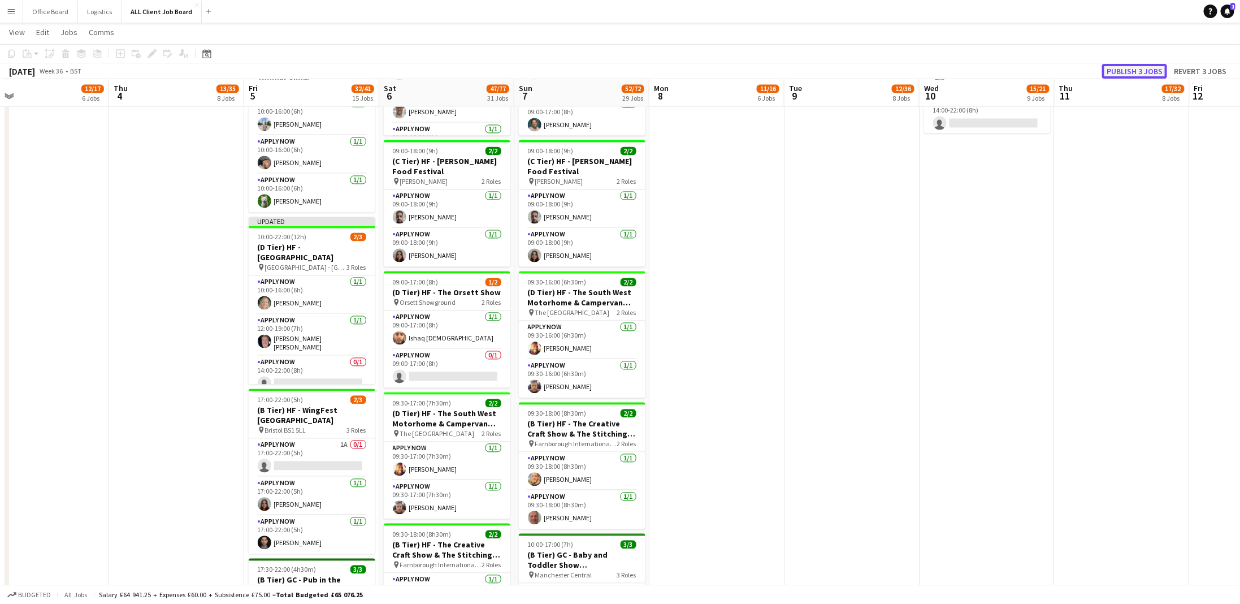
click at [1148, 69] on button "Publish 3 jobs" at bounding box center [1134, 71] width 65 height 15
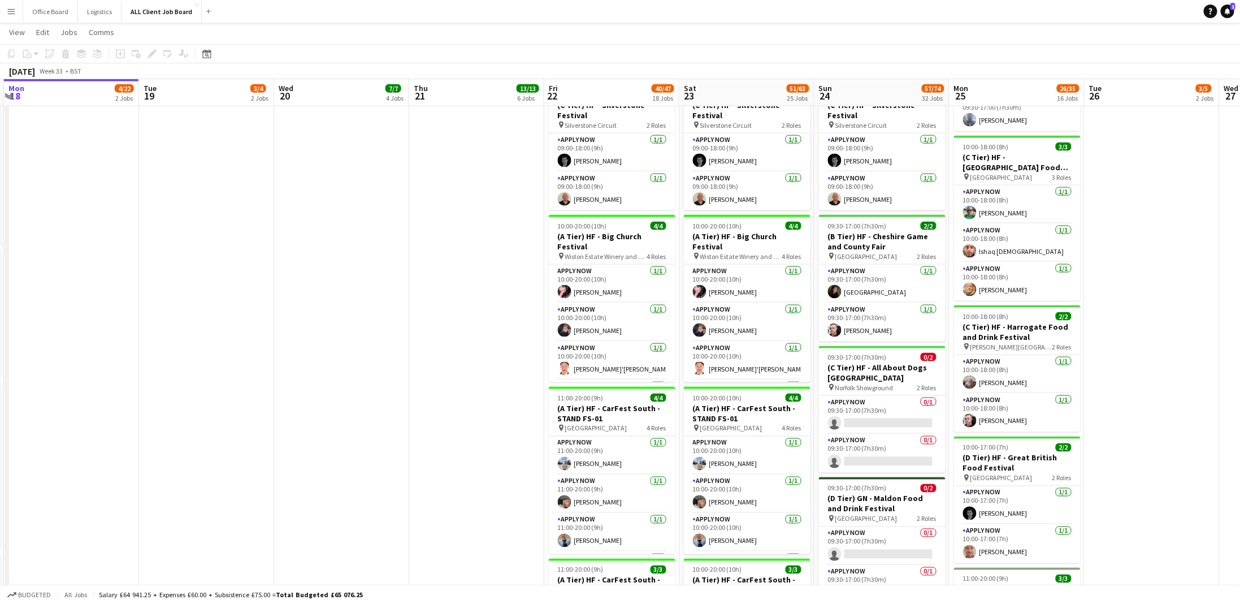
scroll to position [148, 0]
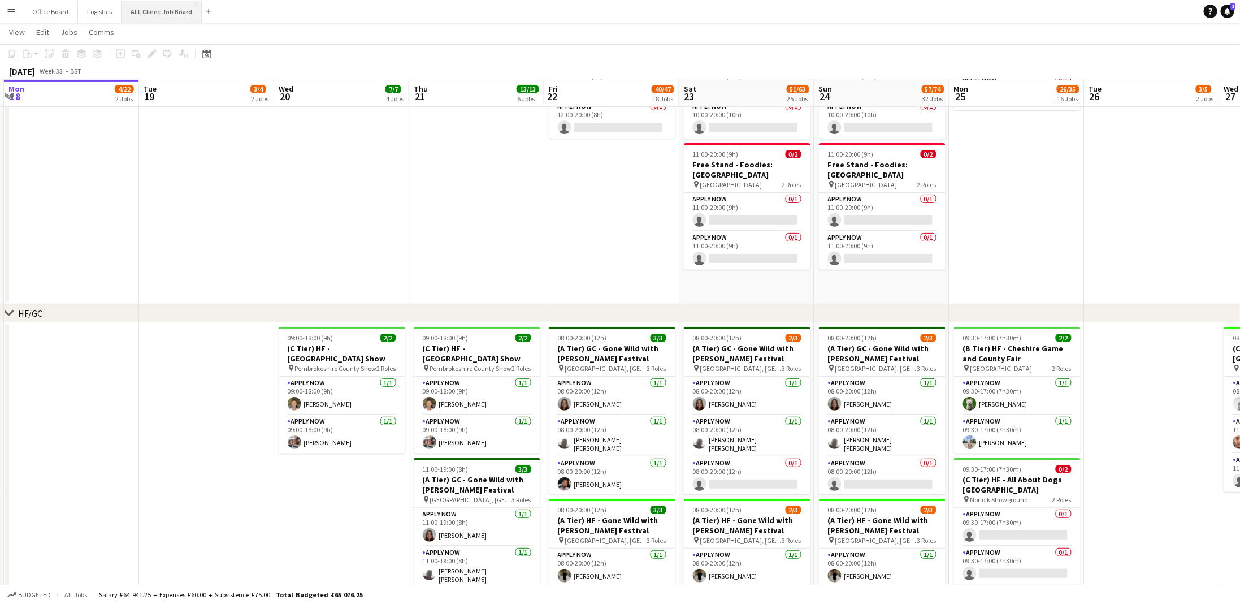
click at [149, 10] on button "ALL Client Job Board Close" at bounding box center [162, 12] width 80 height 22
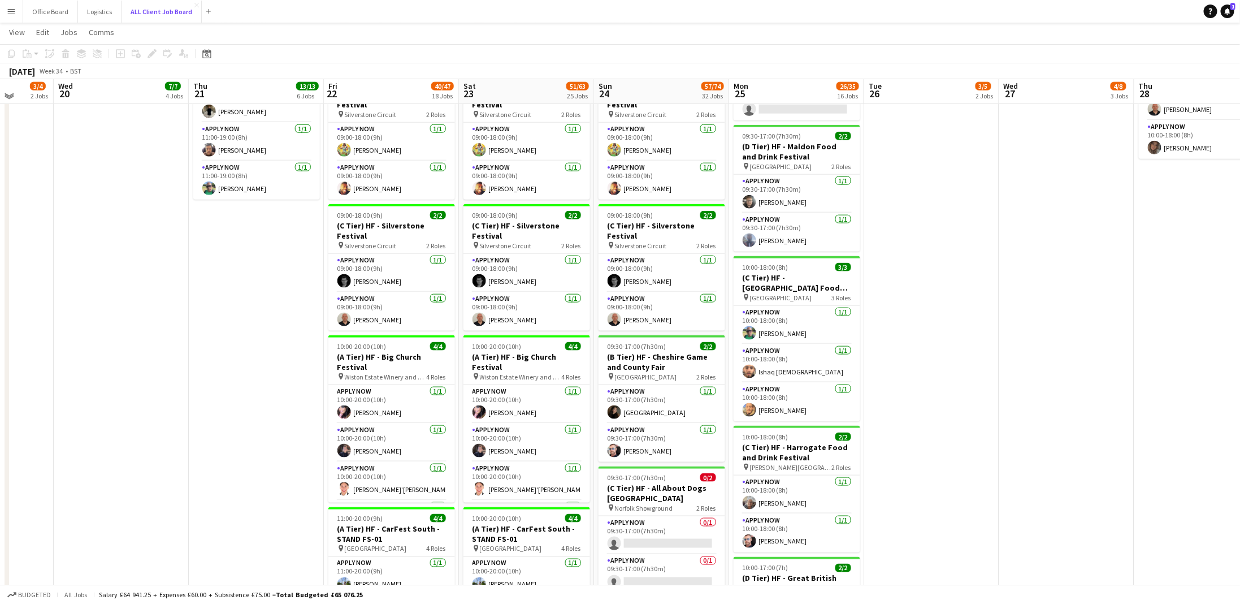
scroll to position [672, 0]
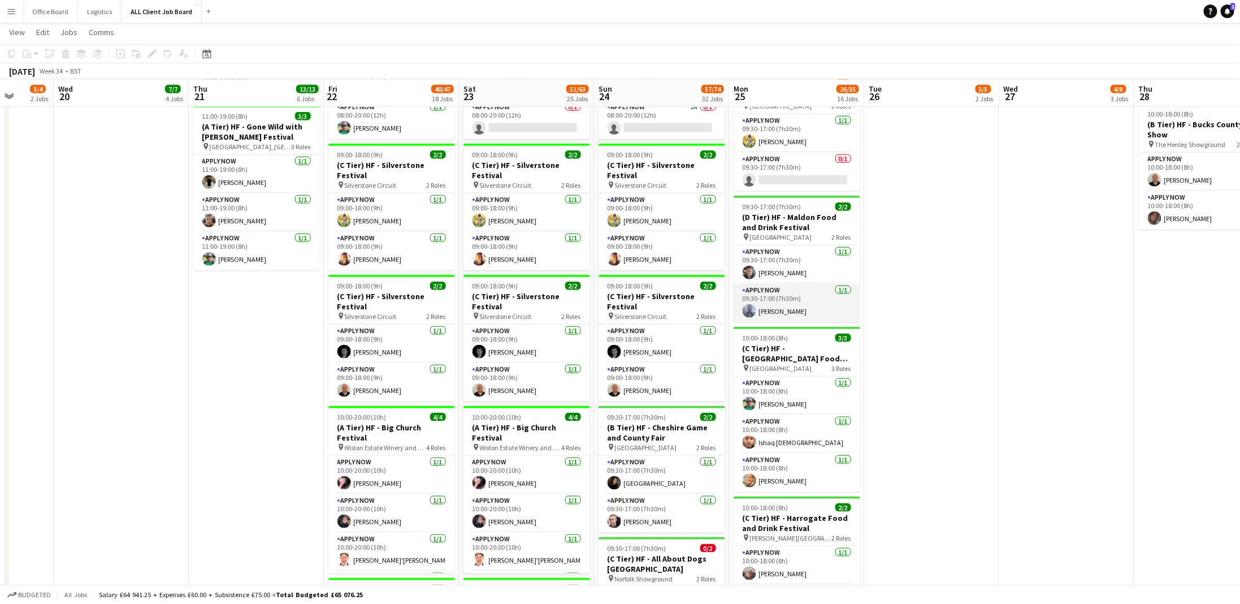
click at [793, 304] on app-card-role "APPLY NOW 1/1 09:30-17:00 (7h30m) Mohammed Hossain" at bounding box center [797, 303] width 127 height 38
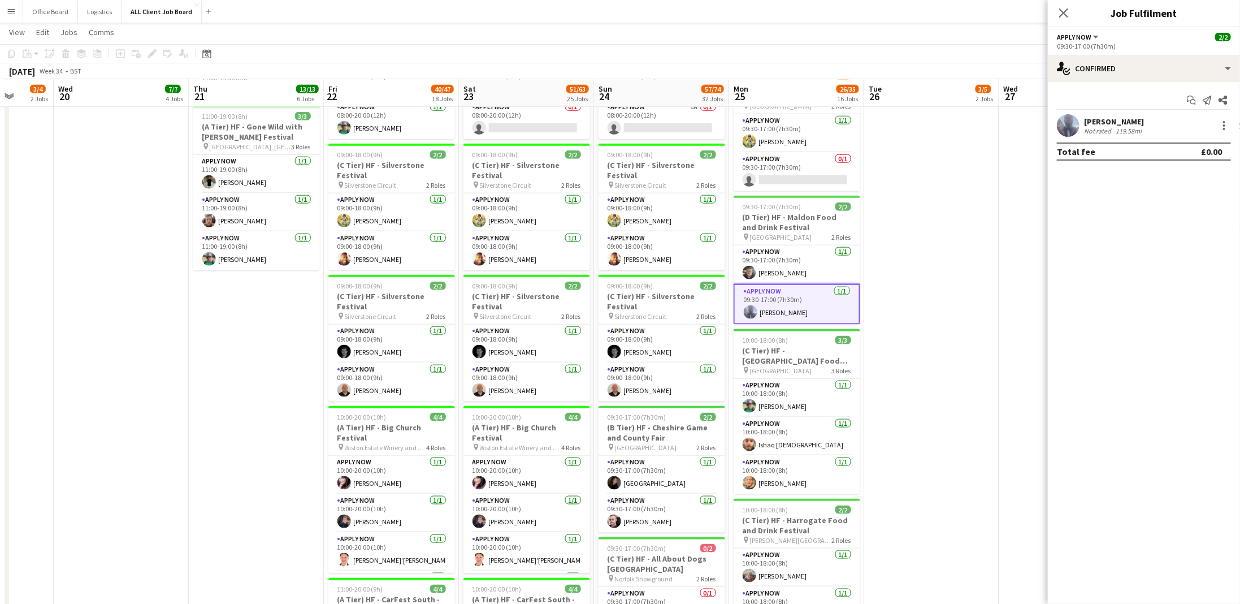
click at [1223, 133] on div "Mohammed Hossain Not rated 119.58mi" at bounding box center [1144, 125] width 192 height 23
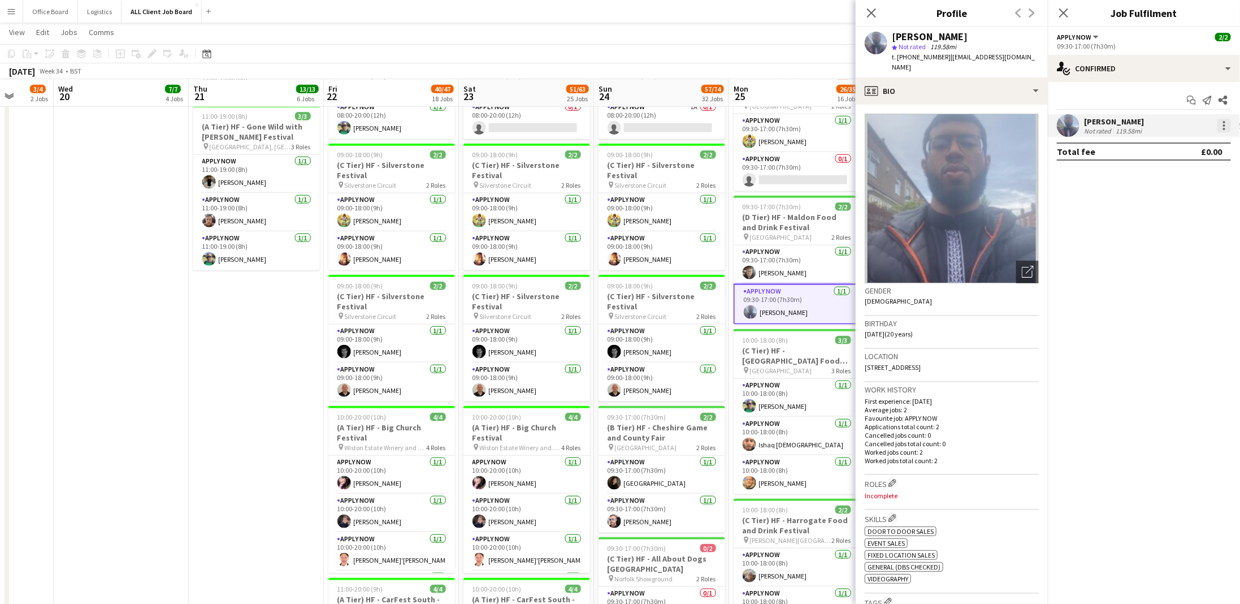
click at [1227, 127] on div at bounding box center [1225, 126] width 14 height 14
click at [1172, 252] on span "Remove" at bounding box center [1170, 255] width 34 height 10
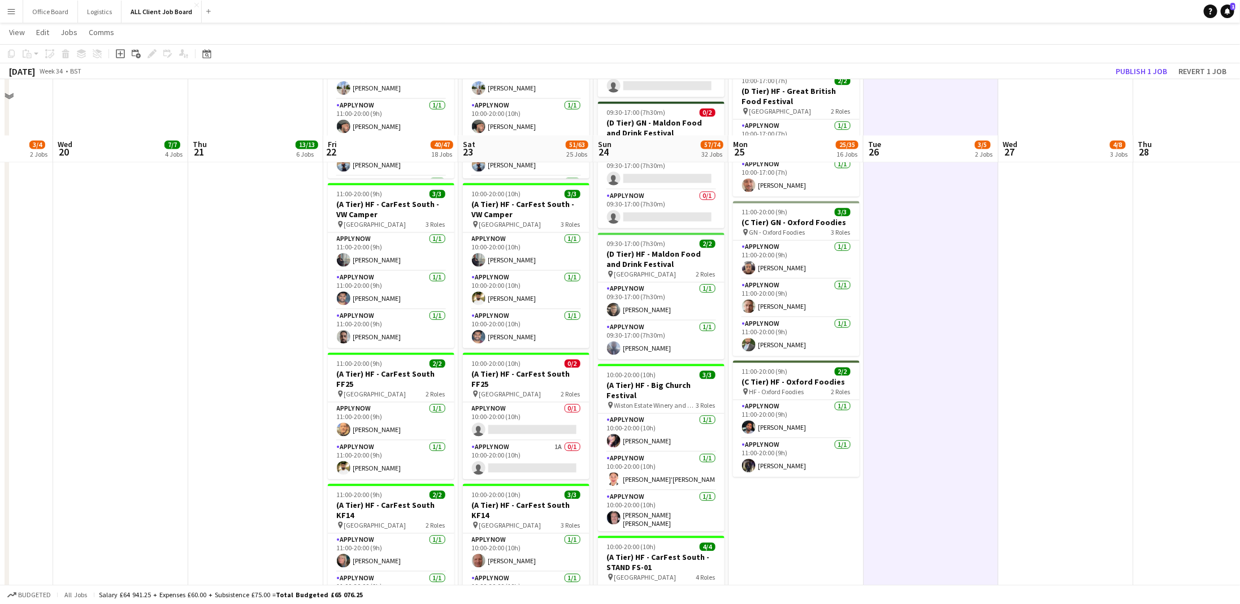
scroll to position [1301, 0]
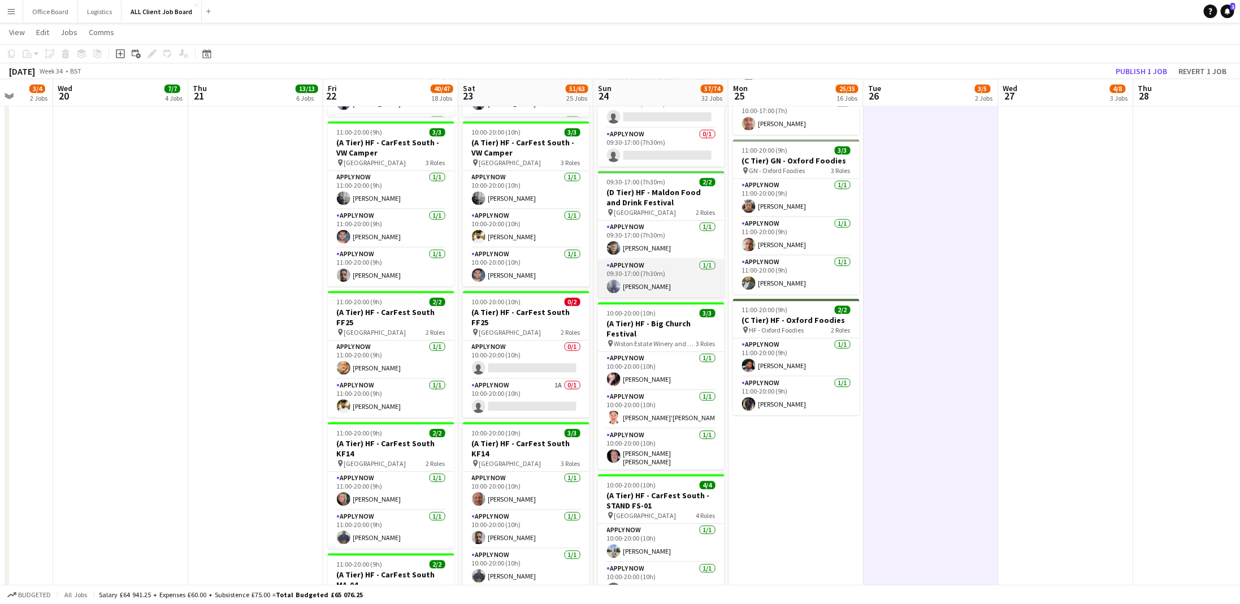
click at [659, 276] on app-card-role "APPLY NOW 1/1 09:30-17:00 (7h30m) Mohammed Hossain" at bounding box center [661, 278] width 127 height 38
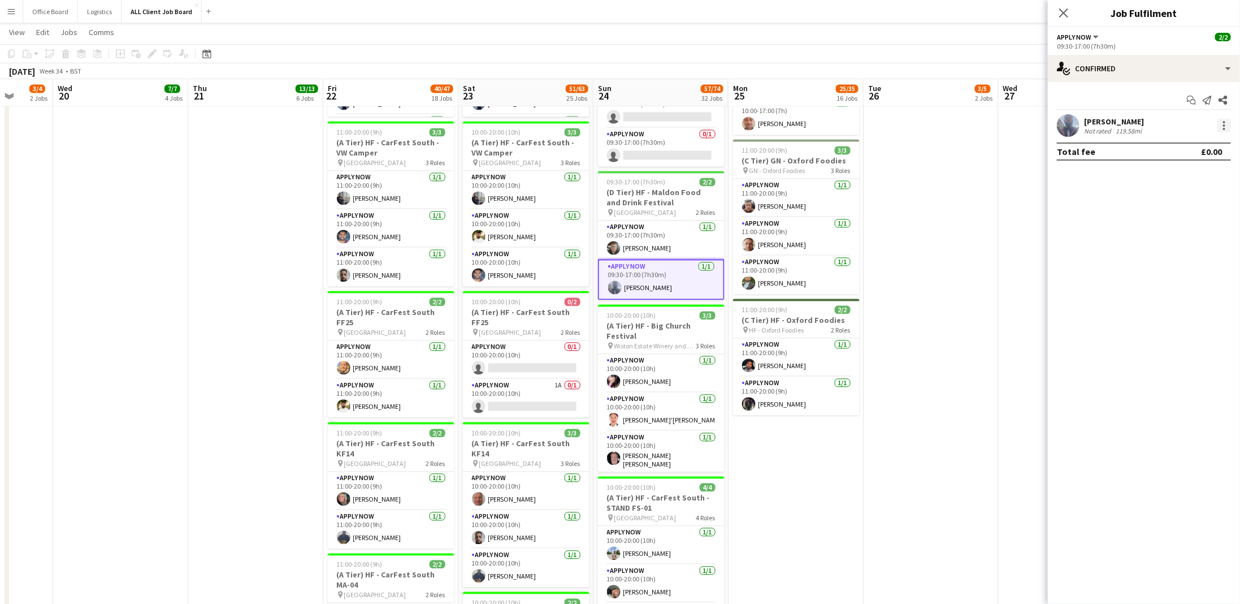
click at [1222, 127] on div at bounding box center [1225, 126] width 14 height 14
click at [1163, 252] on span "Remove" at bounding box center [1170, 255] width 34 height 10
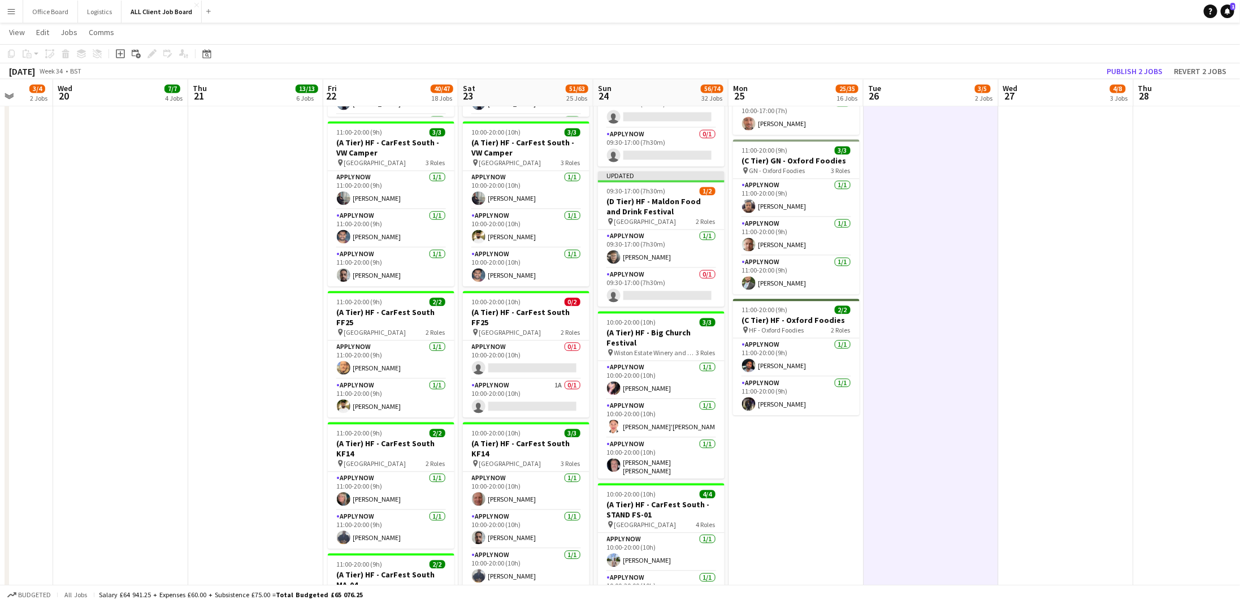
scroll to position [0, 353]
click at [1159, 72] on button "Publish 2 jobs" at bounding box center [1134, 71] width 65 height 15
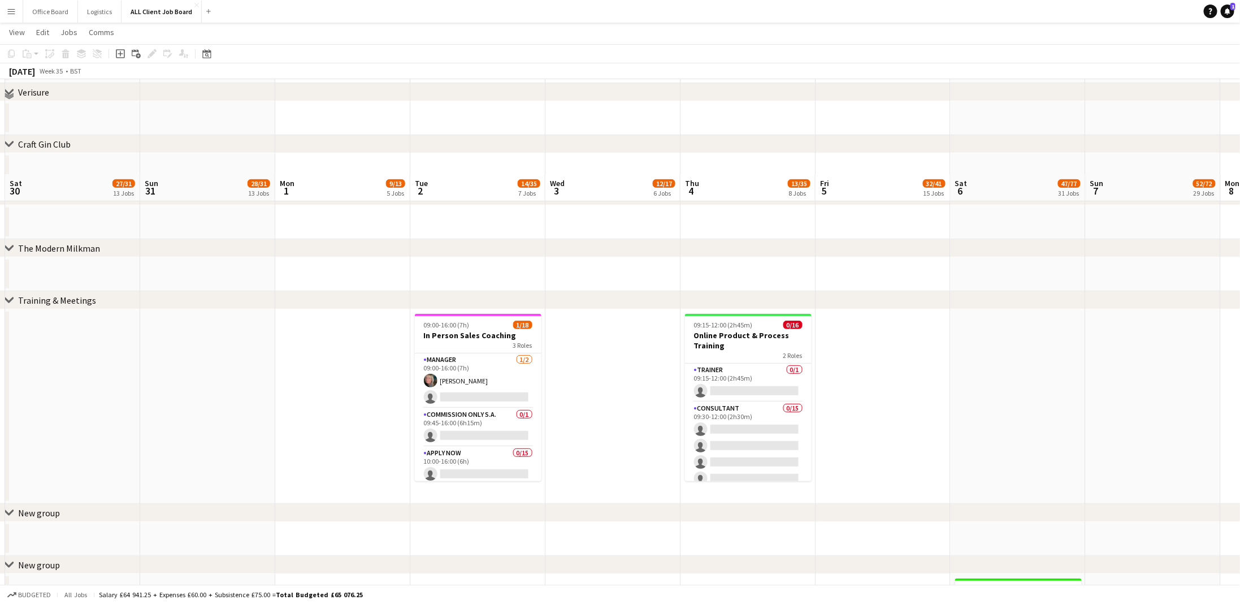
scroll to position [5336, 0]
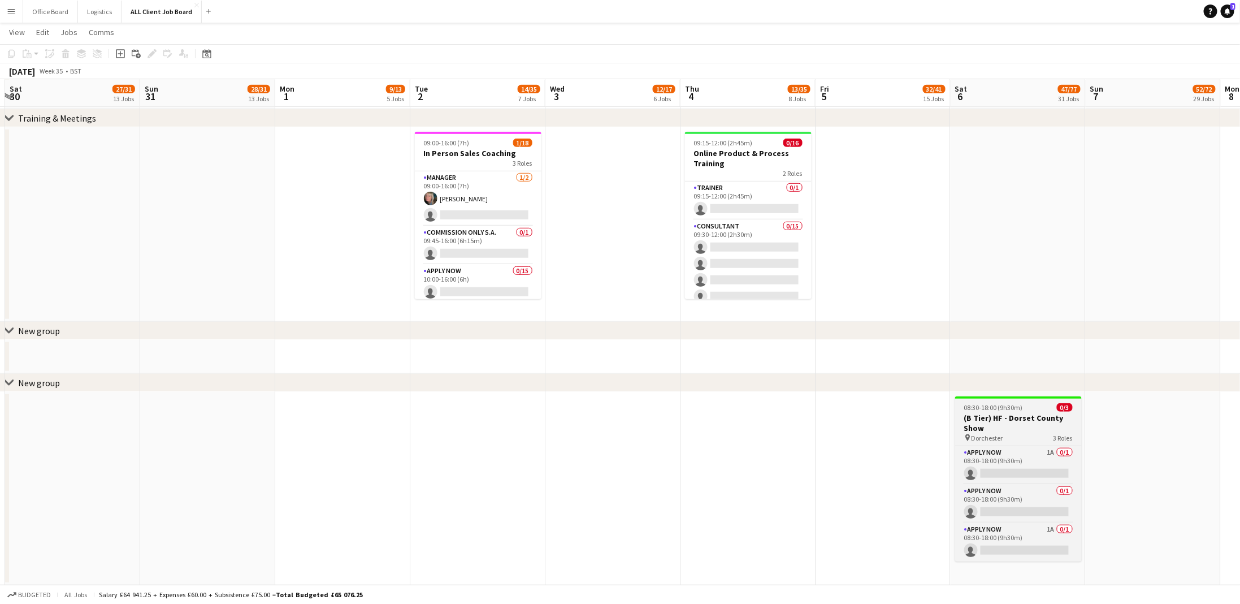
click at [1022, 429] on h3 "(B Tier) HF - Dorset County Show" at bounding box center [1018, 423] width 127 height 20
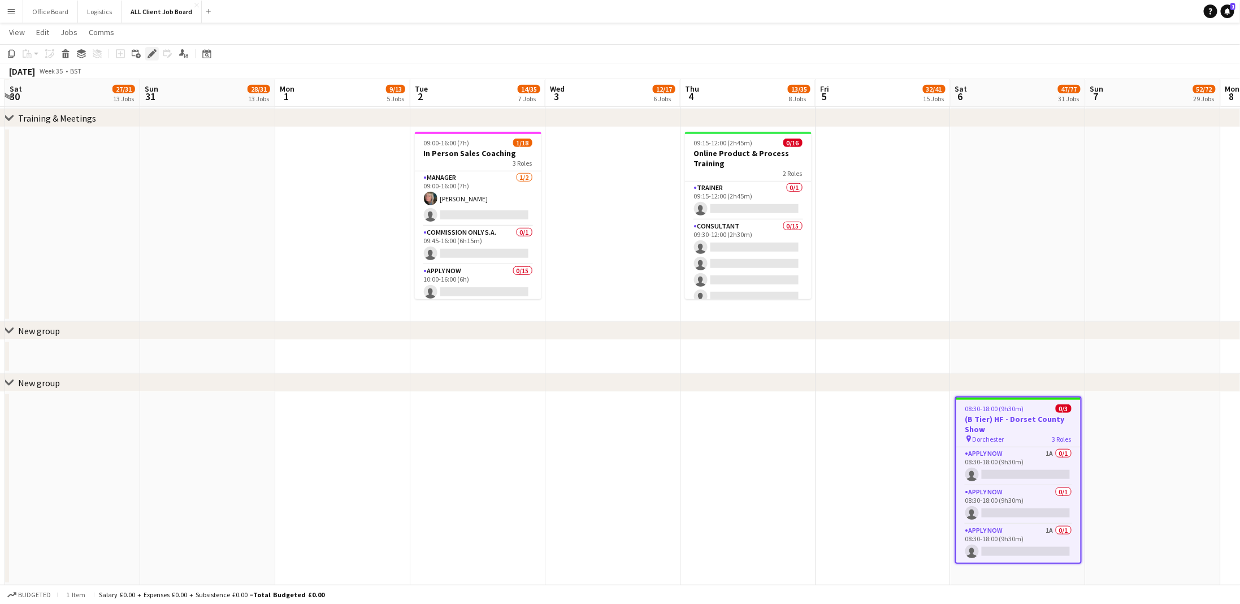
click at [149, 54] on icon "Edit" at bounding box center [152, 53] width 9 height 9
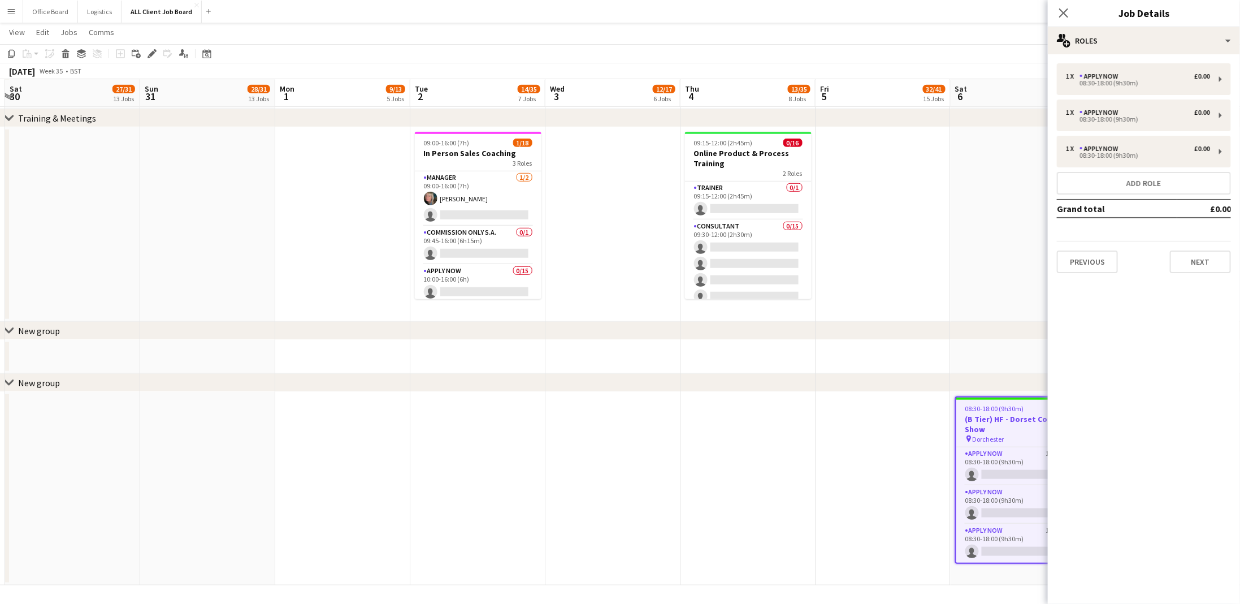
click at [958, 246] on app-date-cell at bounding box center [1018, 224] width 135 height 194
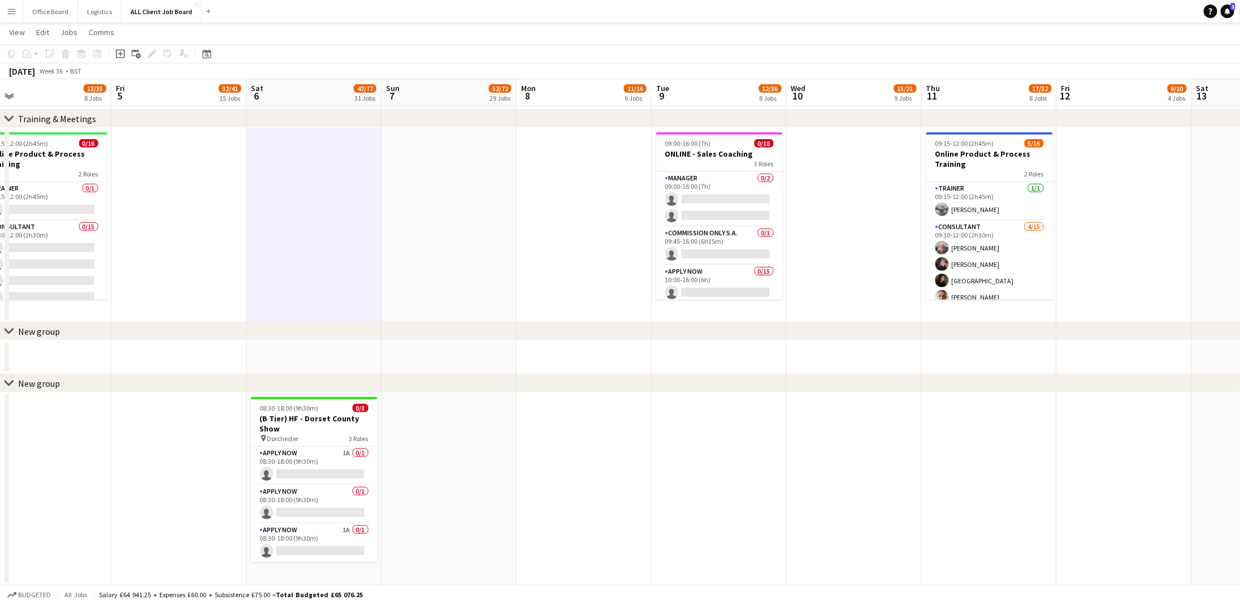
scroll to position [5411, 0]
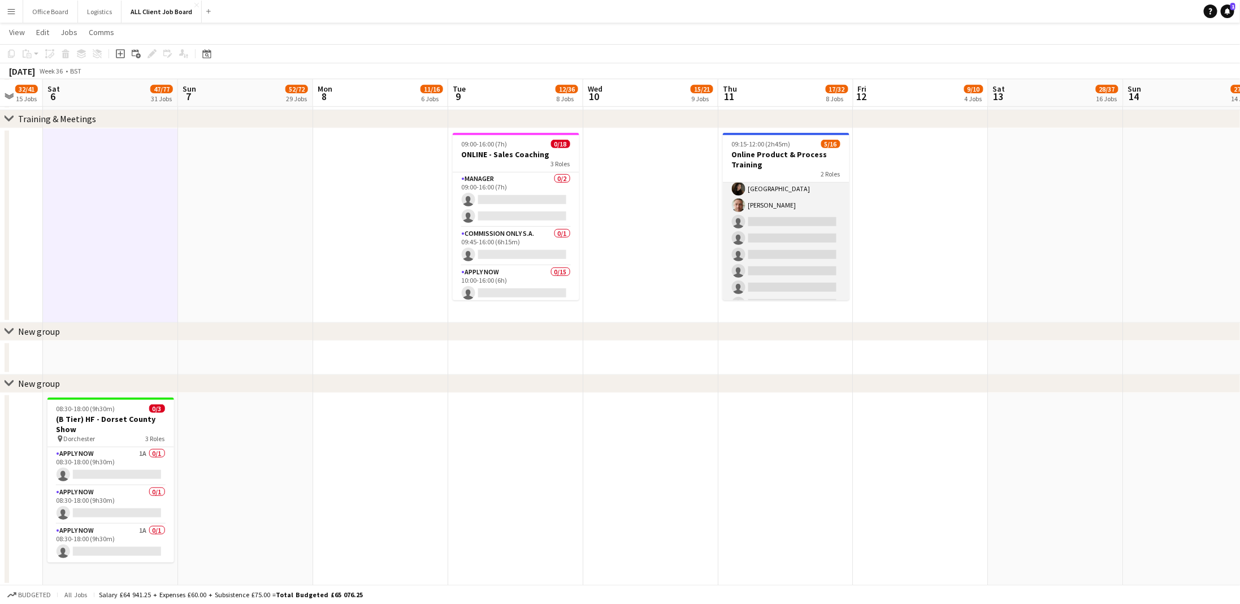
click at [785, 206] on app-card-role "Consultant 4/15 09:30-12:00 (2h30m) Carol Shepherd Scott Kay sienna east Jason …" at bounding box center [786, 263] width 127 height 268
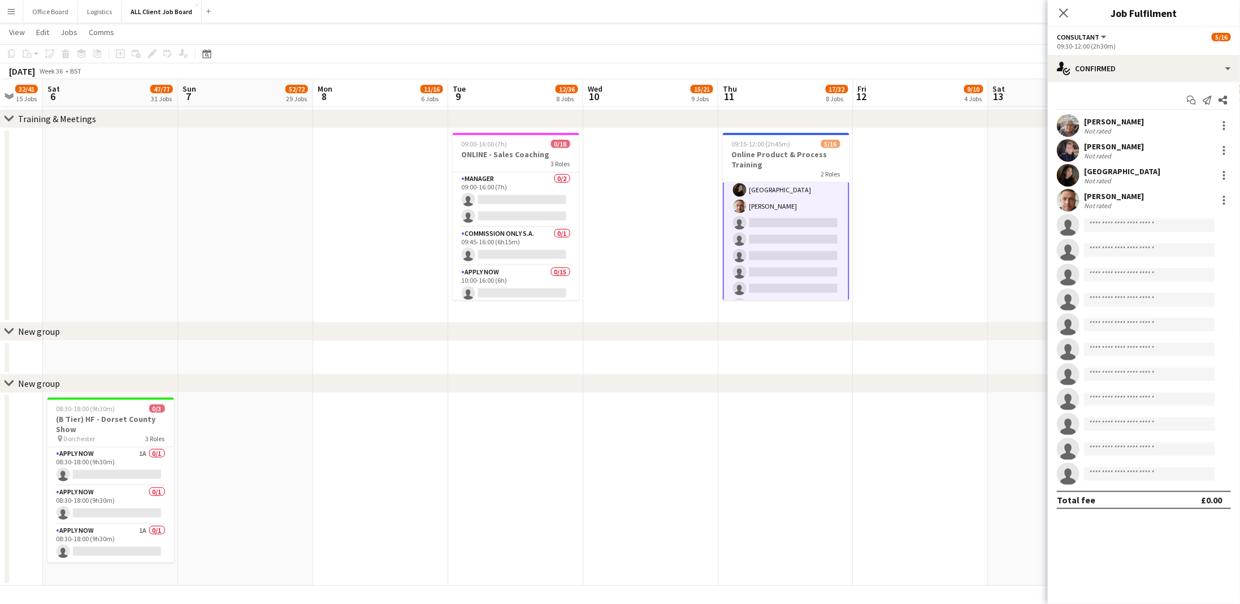
scroll to position [93, 0]
click at [1139, 221] on input at bounding box center [1149, 225] width 131 height 14
type input "***"
click at [1129, 249] on span "rioelisebaker2207@gmail.com" at bounding box center [1149, 250] width 113 height 9
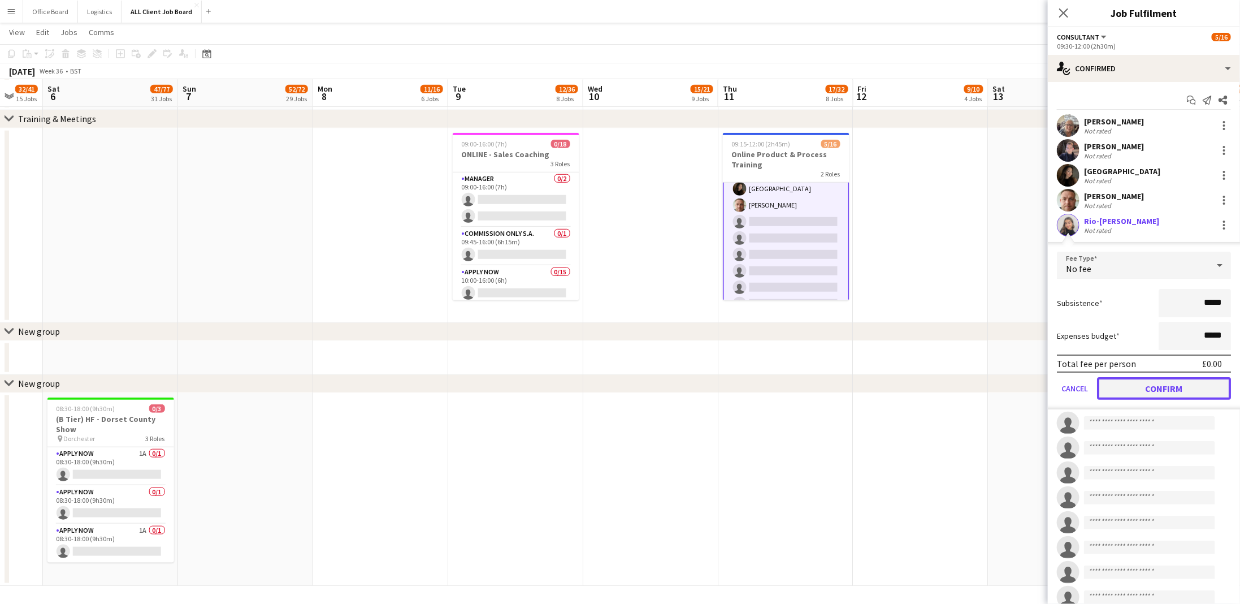
click at [1175, 384] on button "Confirm" at bounding box center [1164, 388] width 134 height 23
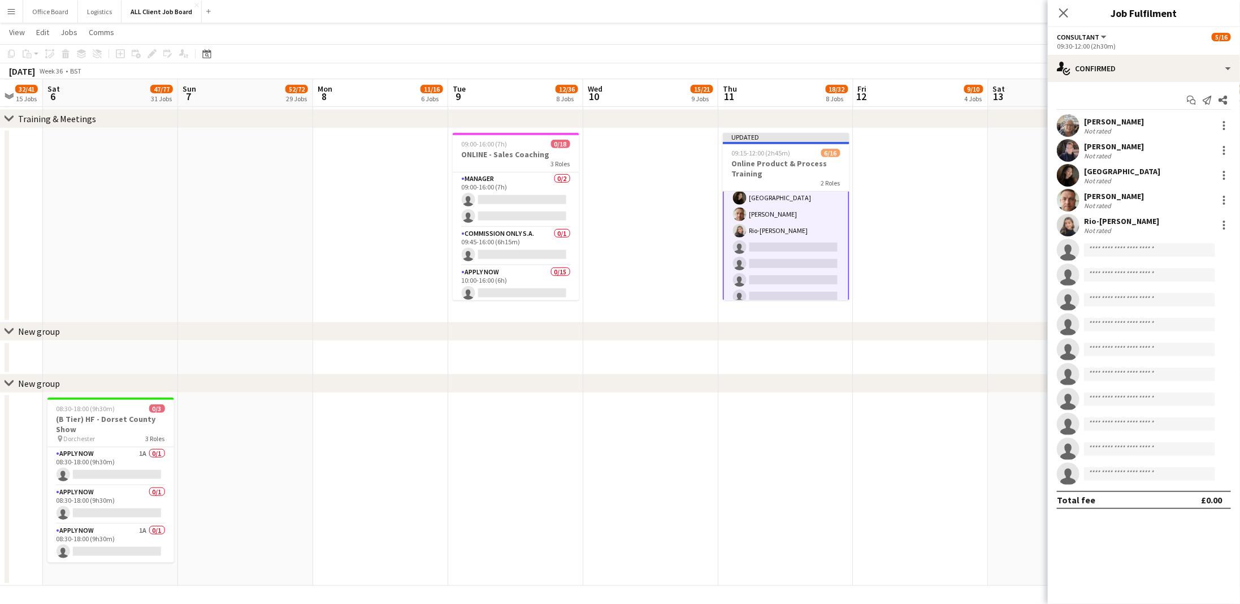
click at [976, 224] on app-date-cell at bounding box center [921, 225] width 135 height 194
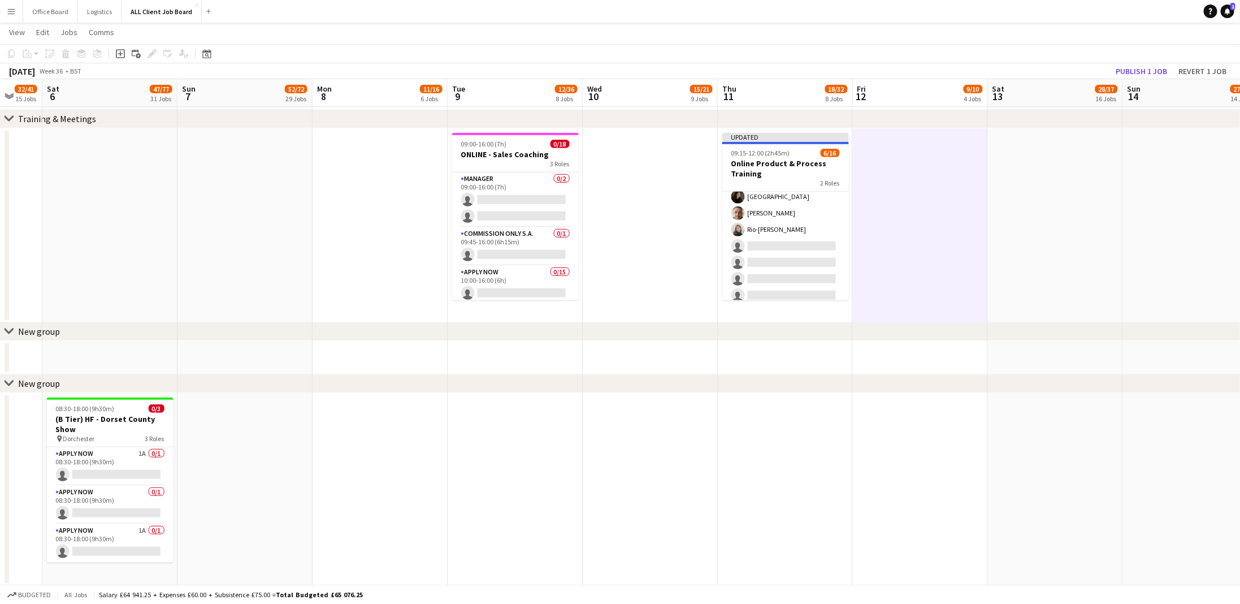
scroll to position [92, 0]
click at [1150, 67] on button "Publish 1 job" at bounding box center [1141, 71] width 60 height 15
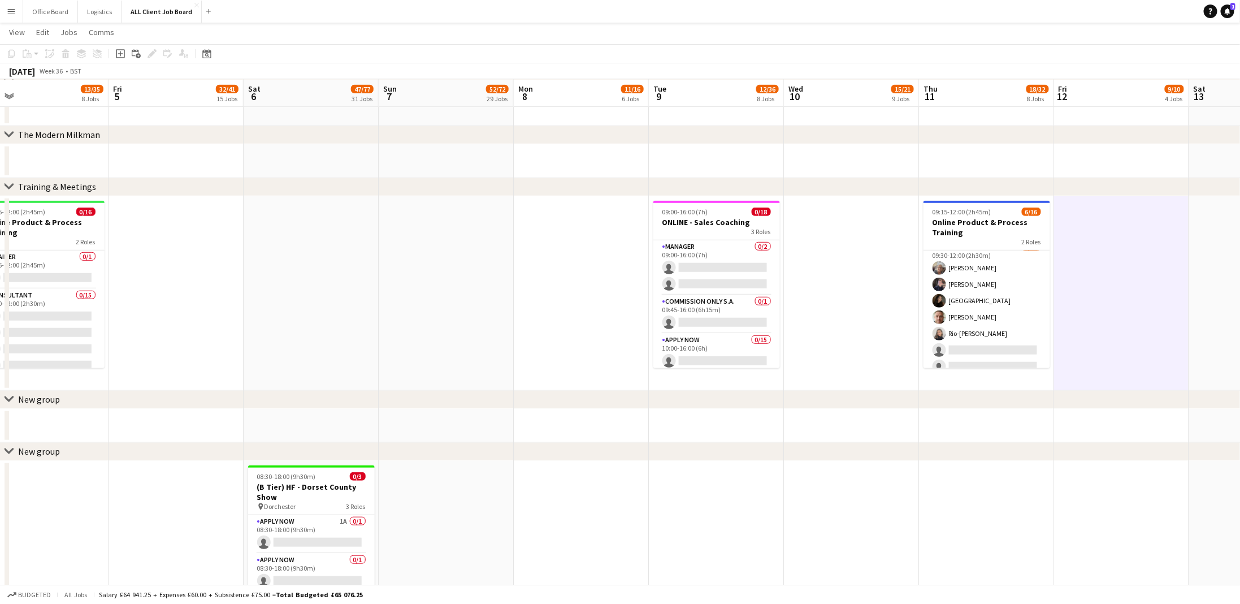
scroll to position [0, 291]
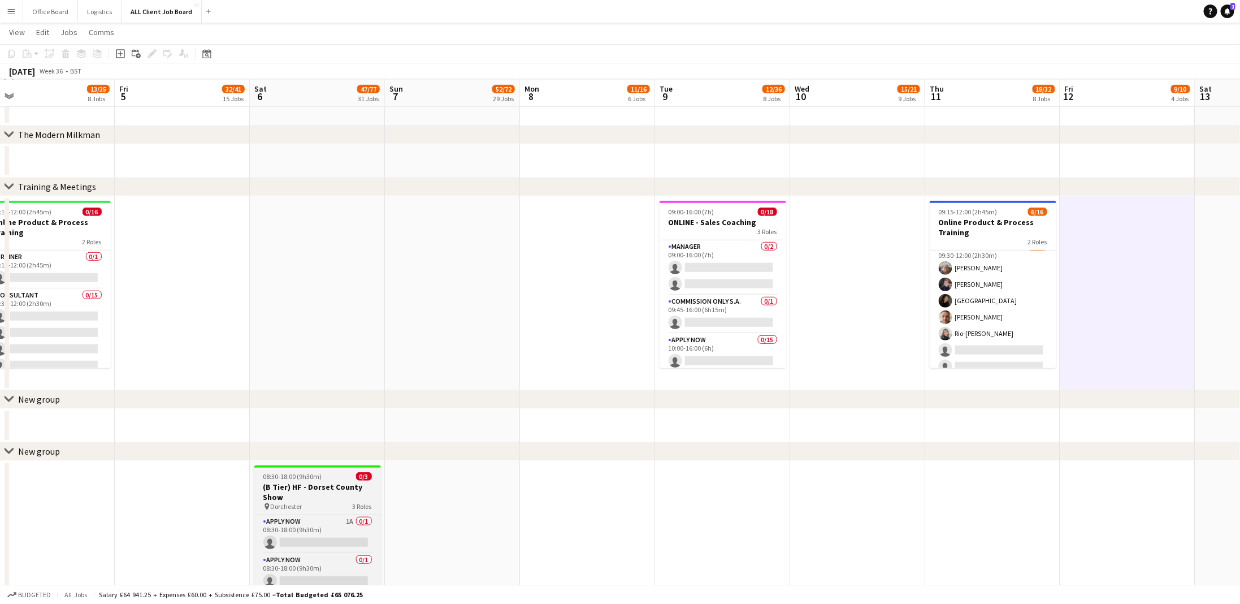
click at [318, 485] on h3 "(B Tier) HF - Dorset County Show" at bounding box center [317, 492] width 127 height 20
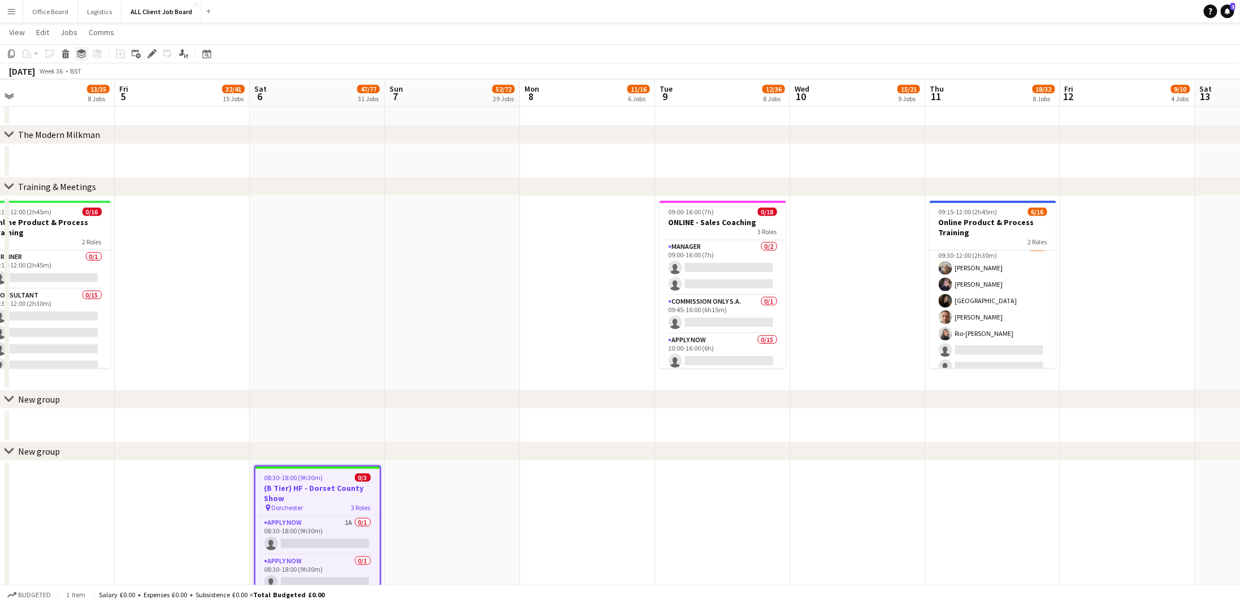
click at [80, 54] on icon "Group" at bounding box center [81, 53] width 9 height 9
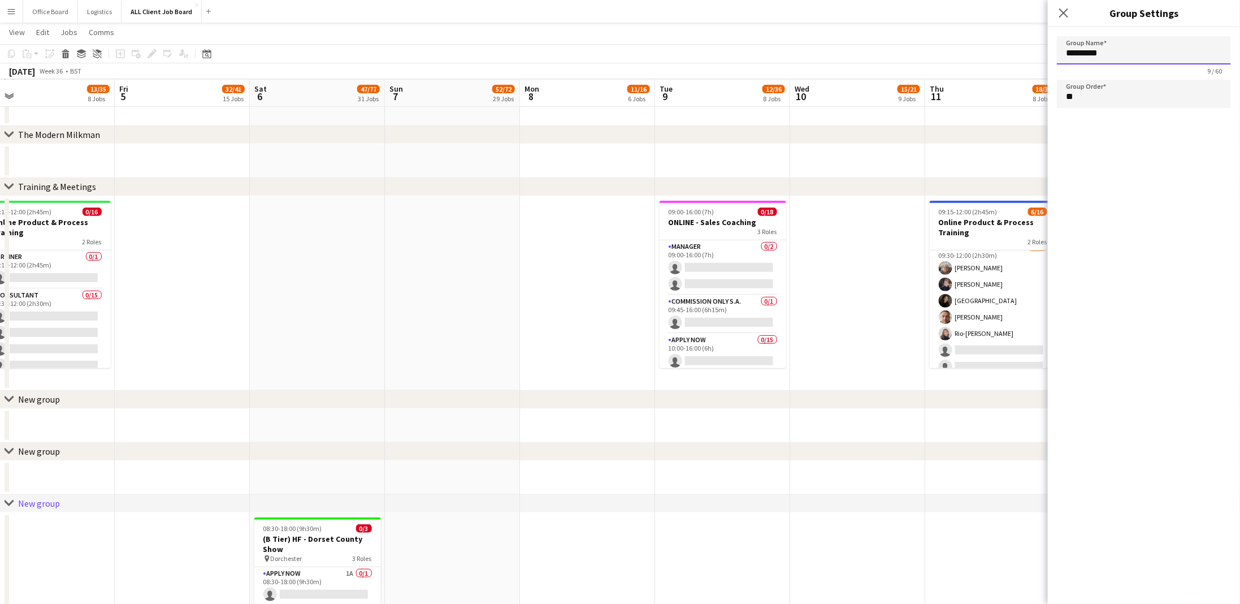
click at [1200, 49] on input "*********" at bounding box center [1144, 50] width 174 height 28
type input "**********"
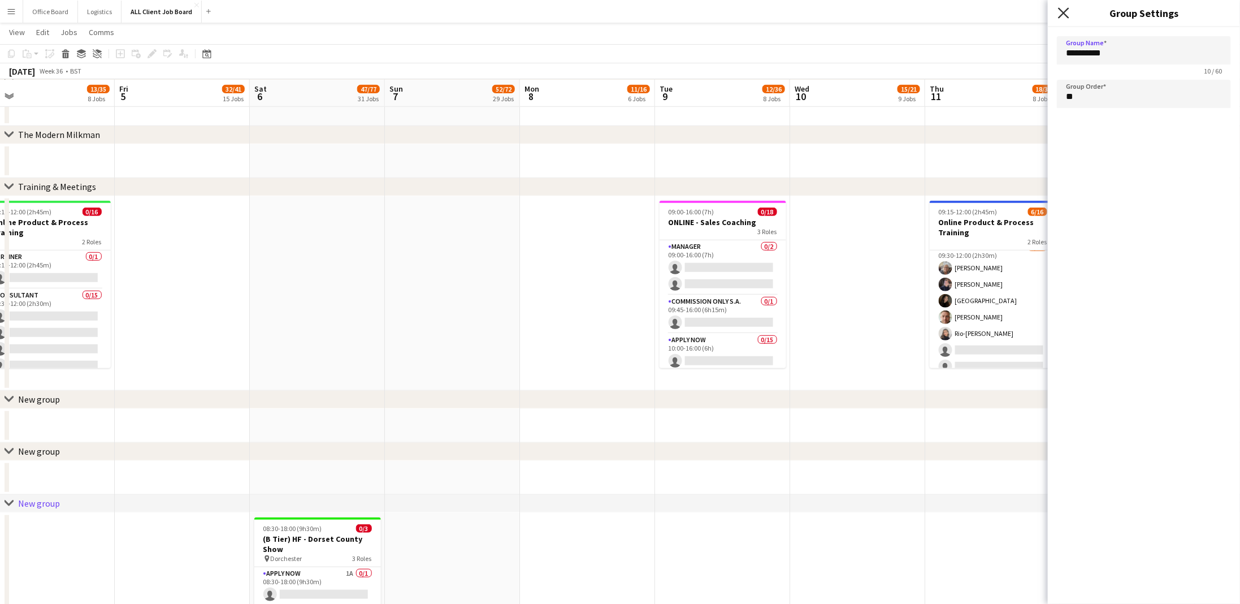
click at [1062, 11] on icon at bounding box center [1063, 12] width 11 height 11
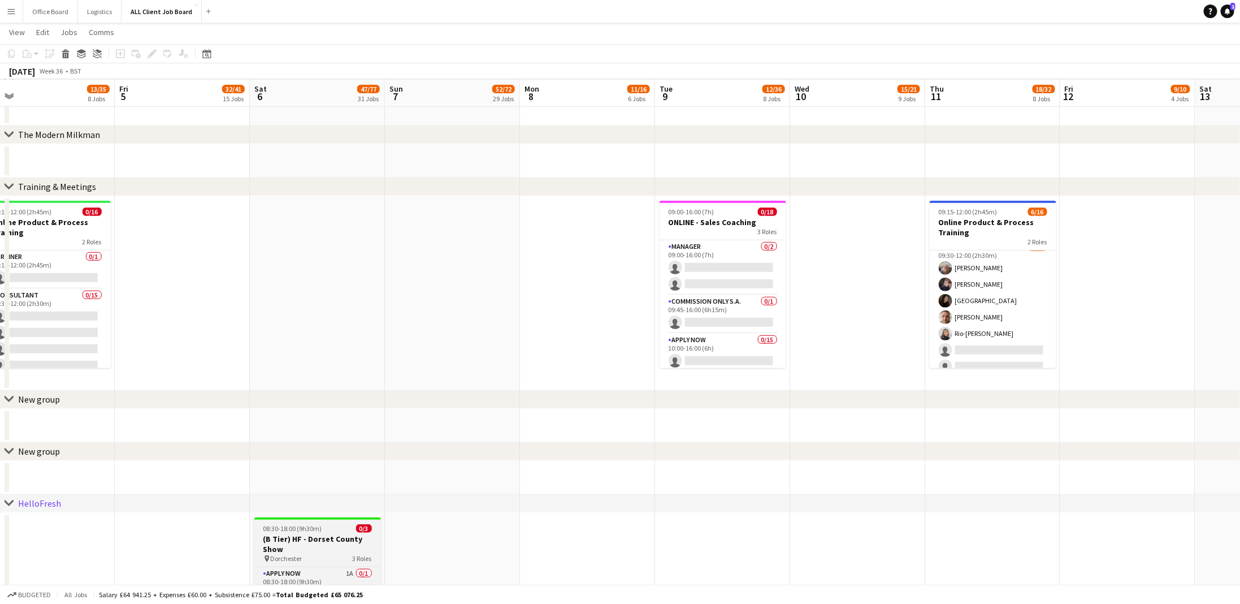
click at [315, 540] on h3 "(B Tier) HF - Dorset County Show" at bounding box center [317, 544] width 127 height 20
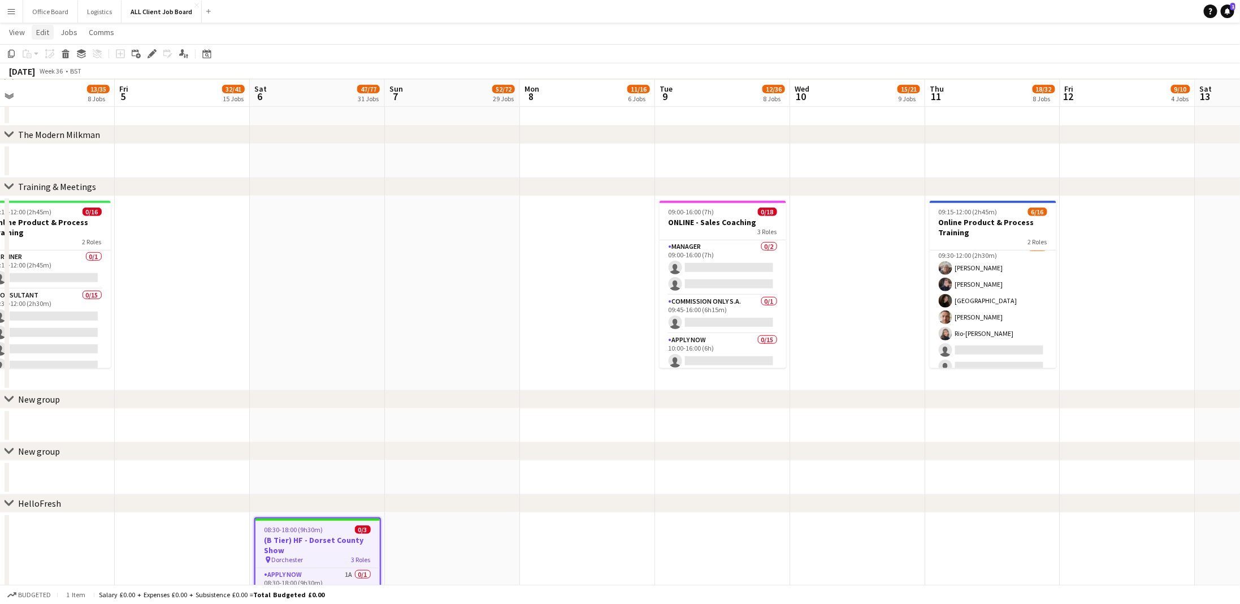
click at [38, 33] on span "Edit" at bounding box center [42, 32] width 13 height 10
click at [154, 129] on link "Group" at bounding box center [150, 134] width 79 height 24
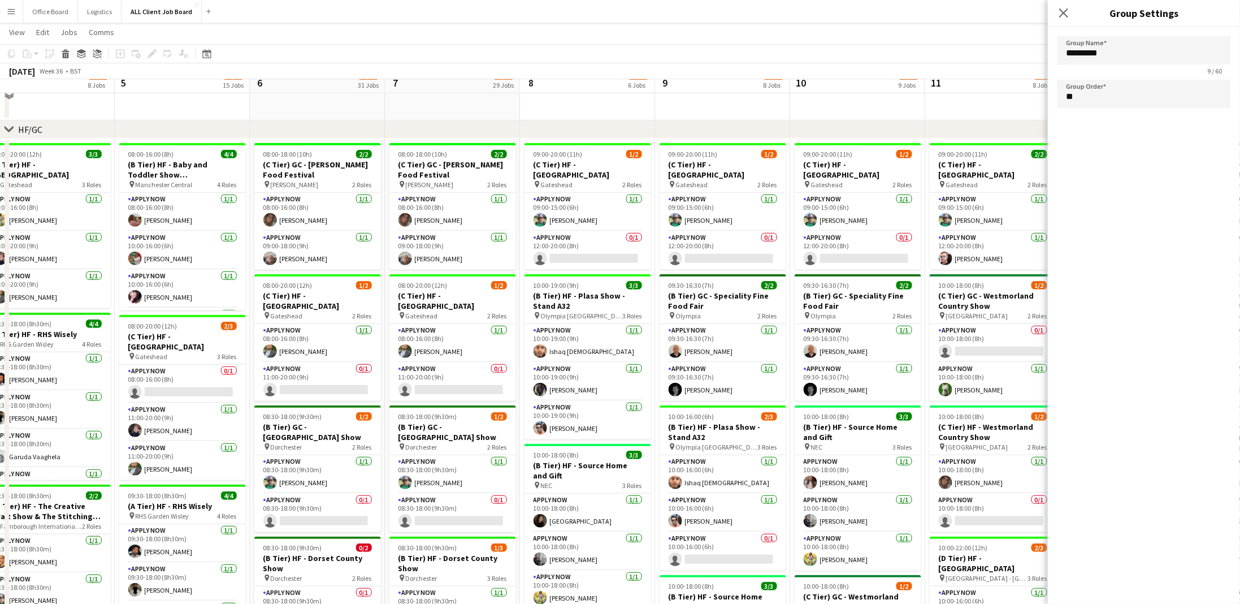
scroll to position [318, 0]
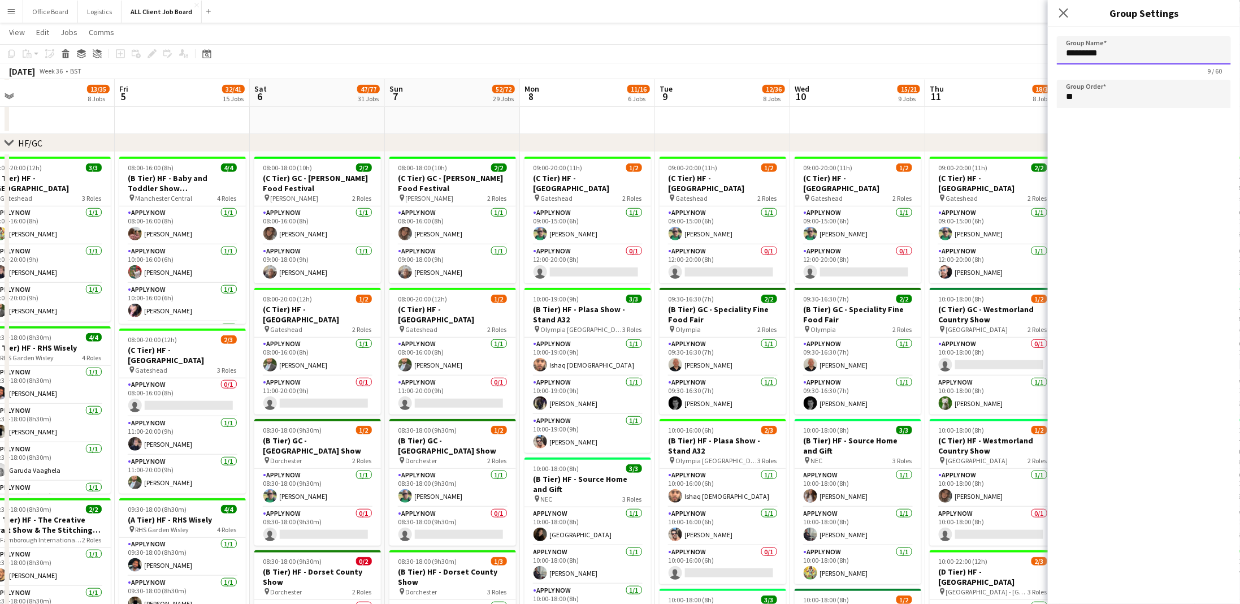
click at [1114, 51] on input "*********" at bounding box center [1144, 50] width 174 height 28
type input "*"
type input "*****"
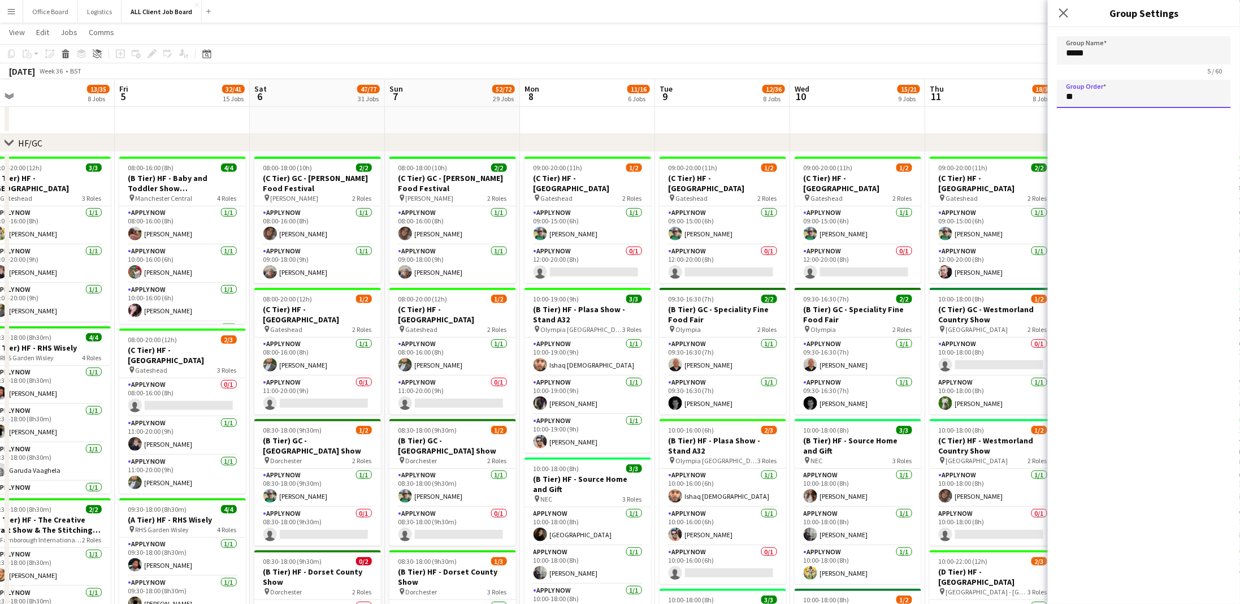
click at [1118, 104] on input "**" at bounding box center [1144, 94] width 174 height 28
type input "*"
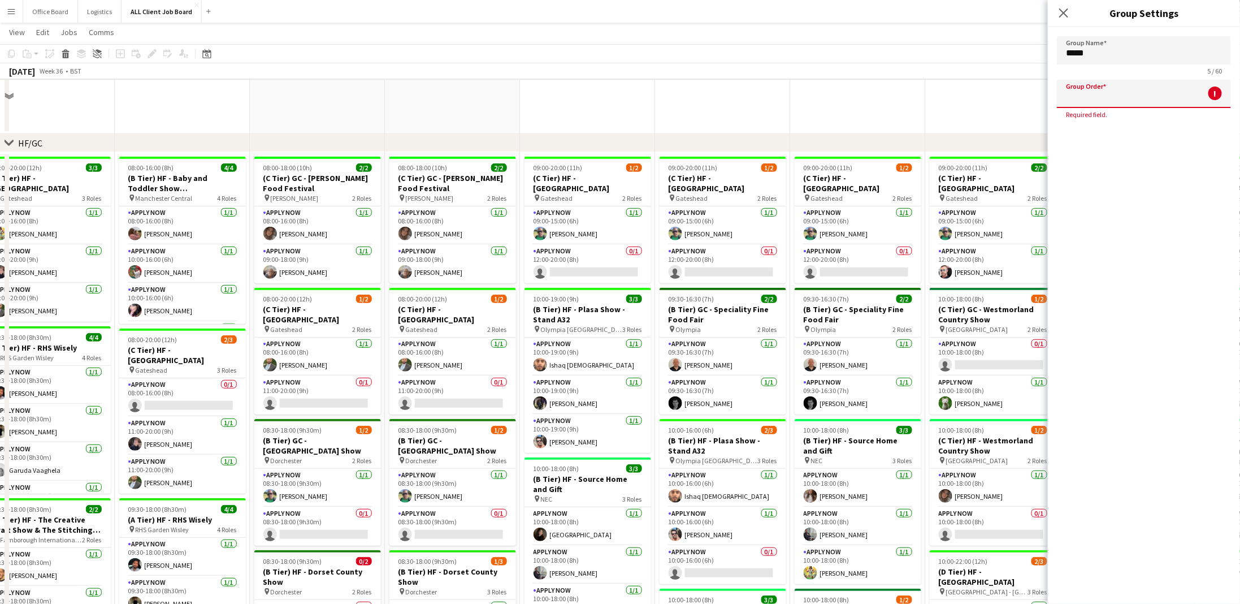
scroll to position [0, 0]
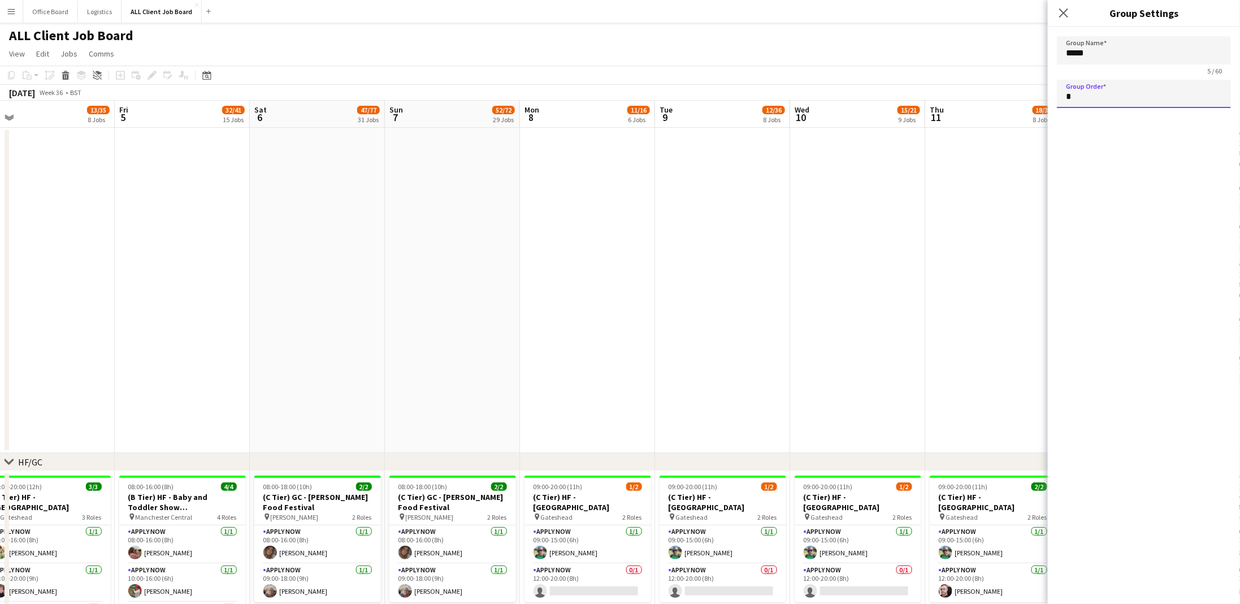
type input "*"
click at [1201, 376] on div "Group Name ***** 5 / 60 Group Order *" at bounding box center [1144, 315] width 192 height 577
click at [906, 287] on app-date-cell at bounding box center [857, 290] width 135 height 325
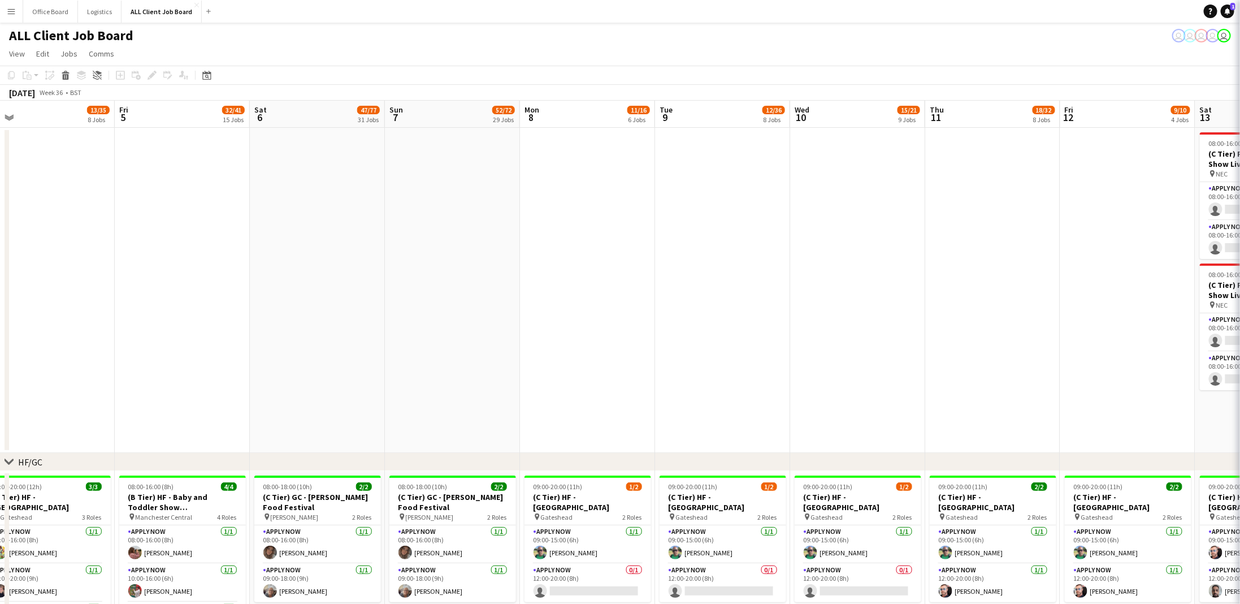
type input "*********"
type input "**"
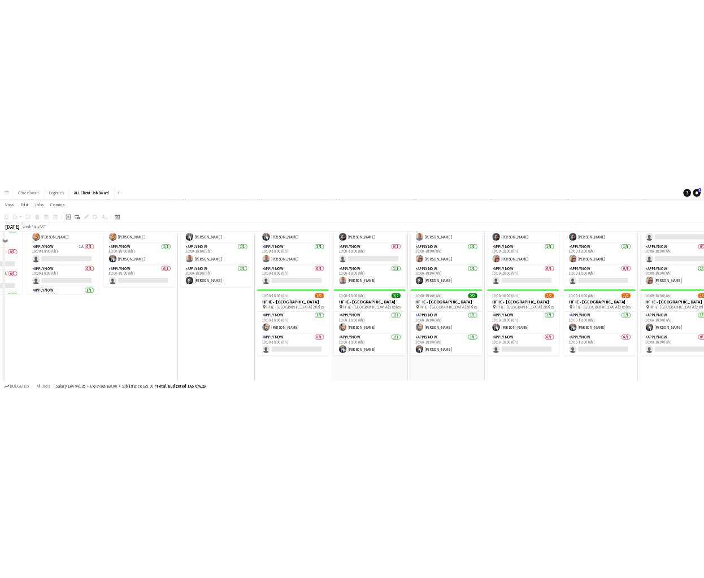
scroll to position [3614, 0]
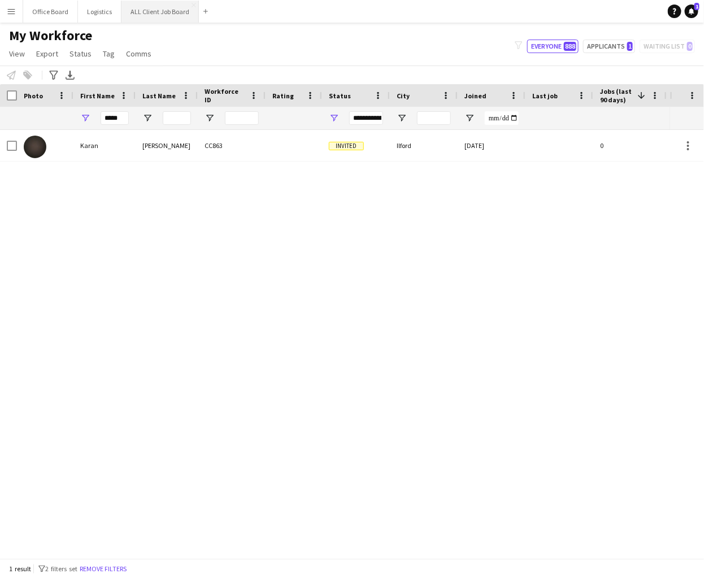
click at [149, 17] on button "ALL Client Job Board Close" at bounding box center [160, 12] width 77 height 22
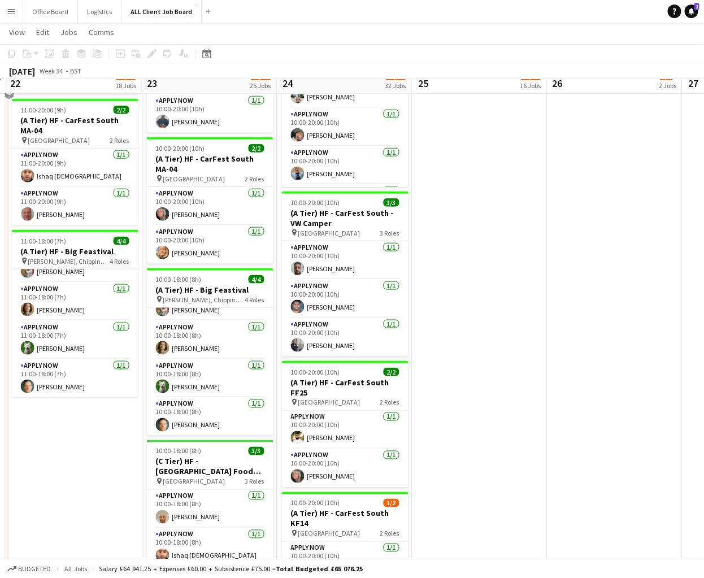
scroll to position [1742, 0]
